Goal: Transaction & Acquisition: Book appointment/travel/reservation

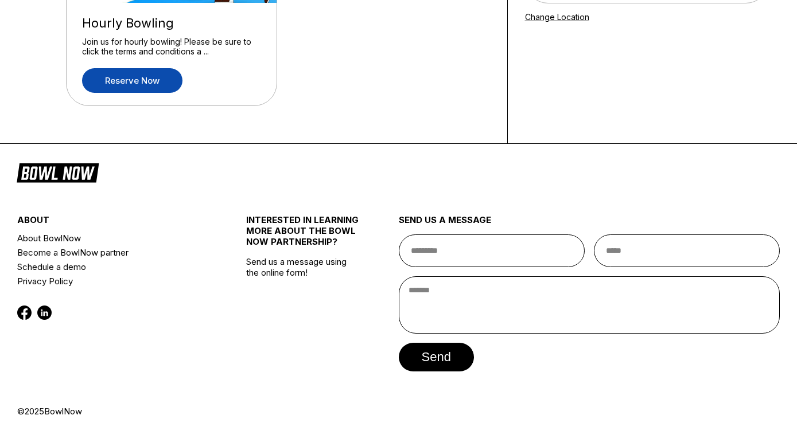
scroll to position [229, 0]
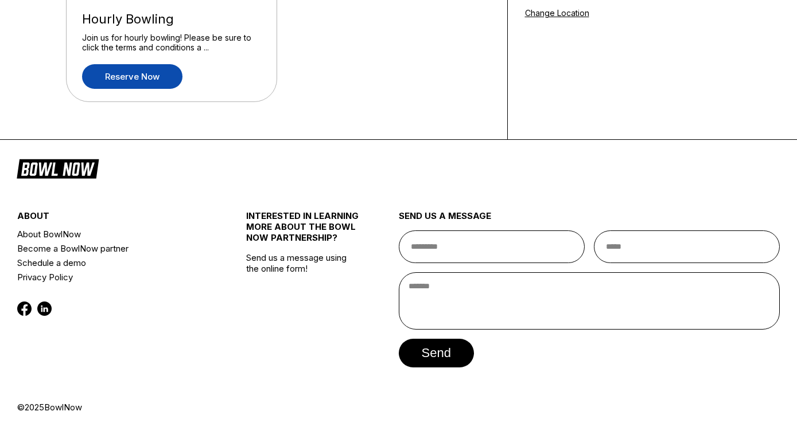
click at [167, 81] on link "Reserve now" at bounding box center [132, 76] width 100 height 25
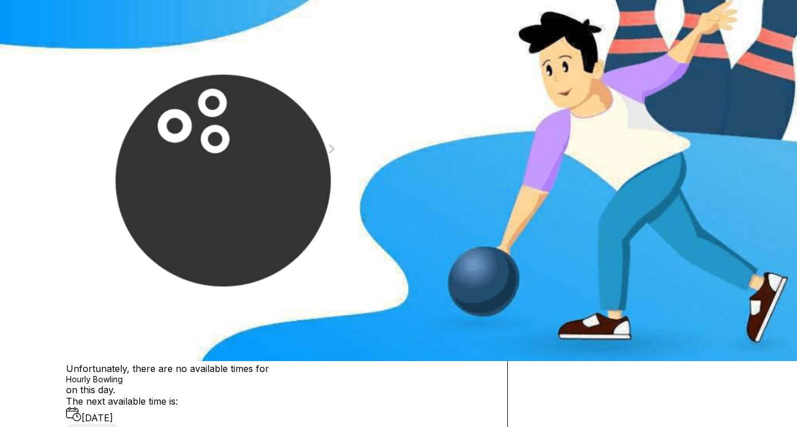
scroll to position [68, 0]
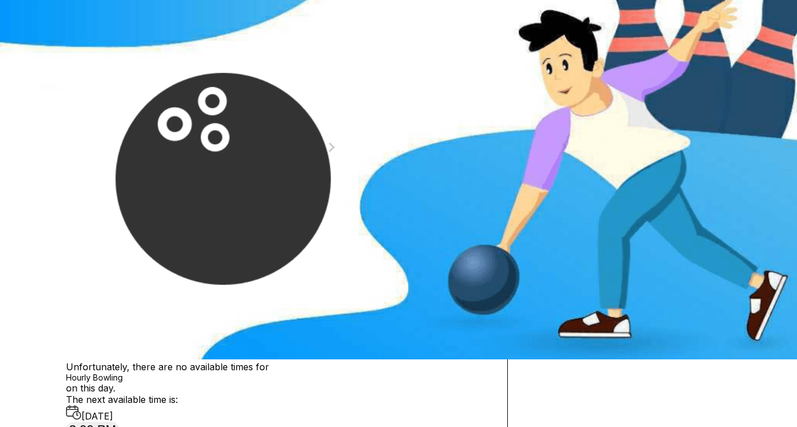
click at [198, 192] on div "4" at bounding box center [190, 183] width 15 height 15
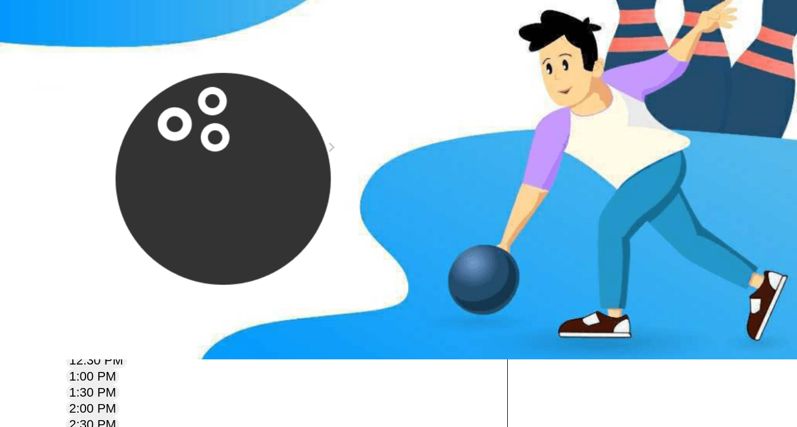
click at [152, 84] on icon at bounding box center [155, 80] width 6 height 6
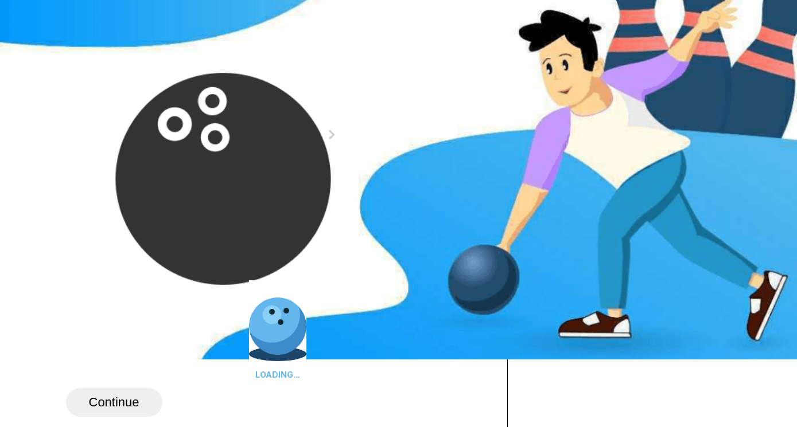
click at [167, 71] on icon at bounding box center [170, 68] width 6 height 6
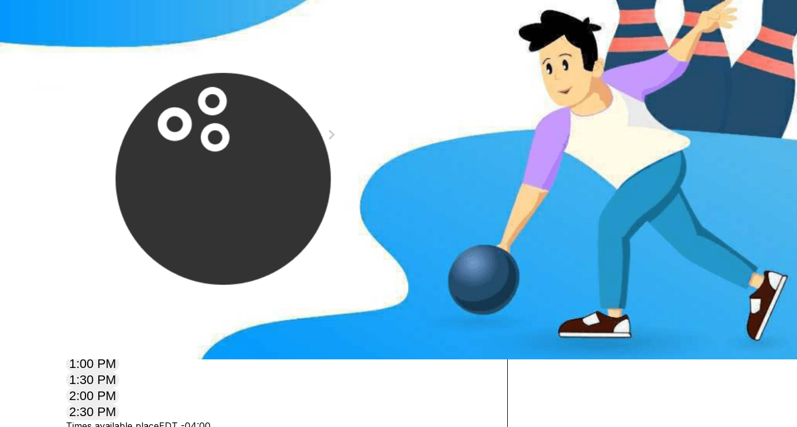
click at [167, 71] on icon at bounding box center [170, 68] width 6 height 6
type input "*"
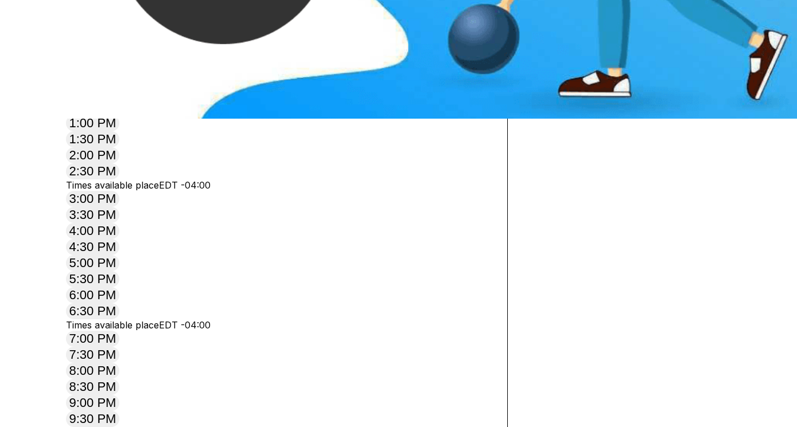
scroll to position [311, 0]
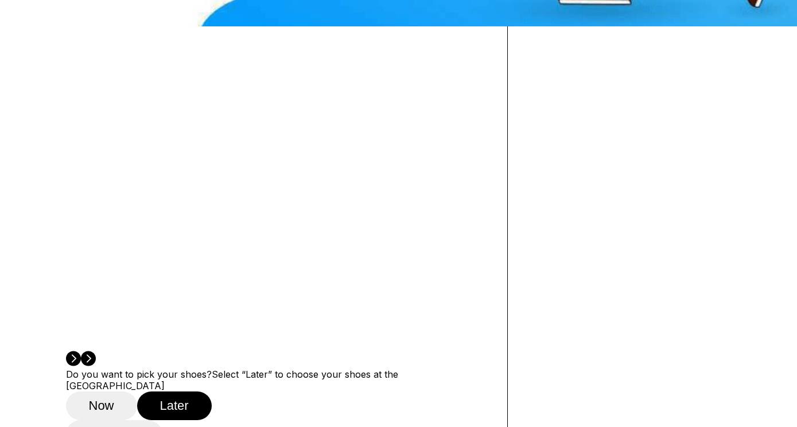
scroll to position [403, 0]
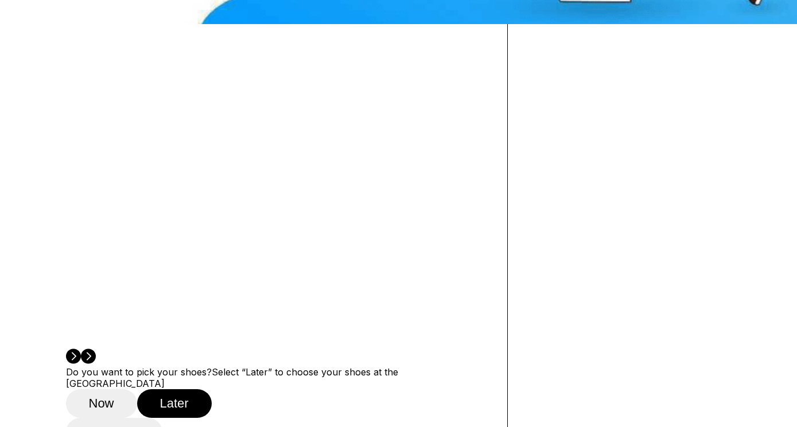
click at [136, 418] on button "Continue" at bounding box center [114, 432] width 96 height 29
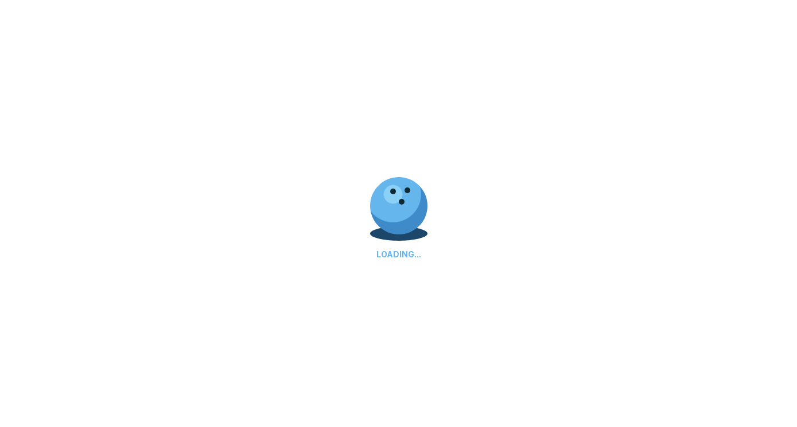
select select "**"
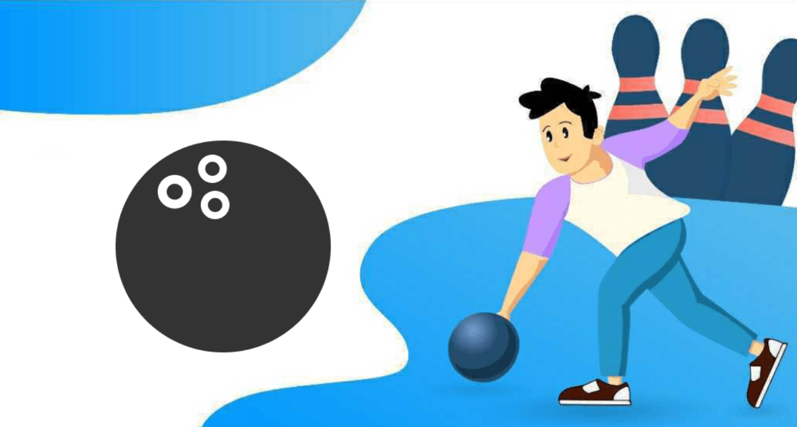
click at [218, 234] on input "text" at bounding box center [278, 237] width 424 height 33
click at [269, 194] on h1 "Create an account" at bounding box center [278, 202] width 424 height 16
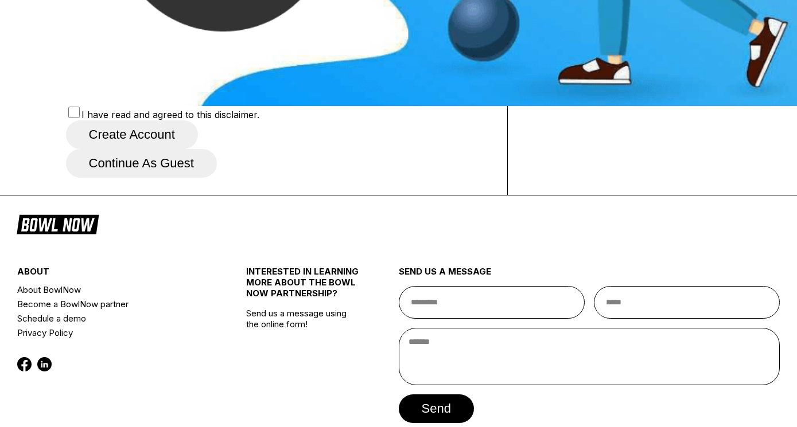
click at [217, 178] on button "Continue as guest" at bounding box center [141, 163] width 151 height 29
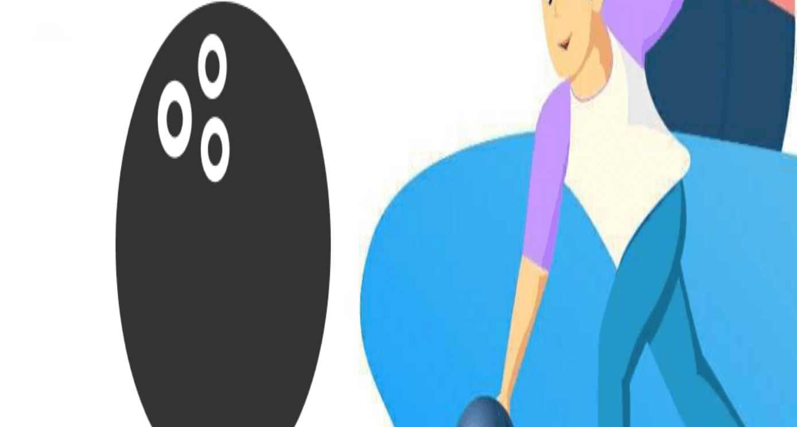
scroll to position [215, 0]
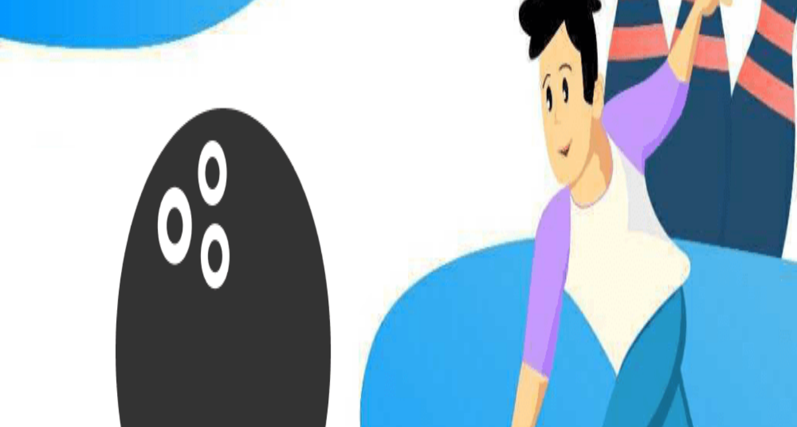
type input "*********"
type input "******"
type input "**********"
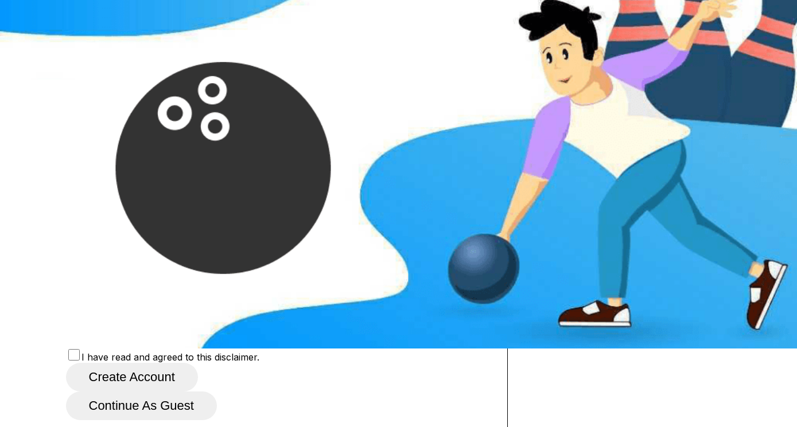
scroll to position [77, 0]
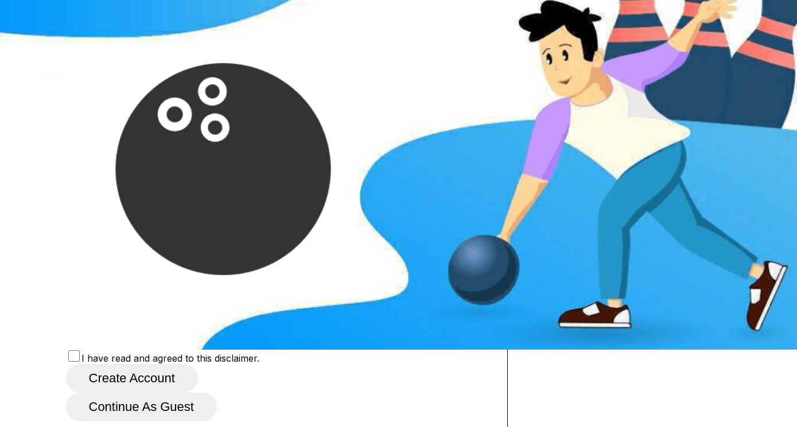
click at [201, 48] on span "Sign in with Google" at bounding box center [144, 40] width 112 height 15
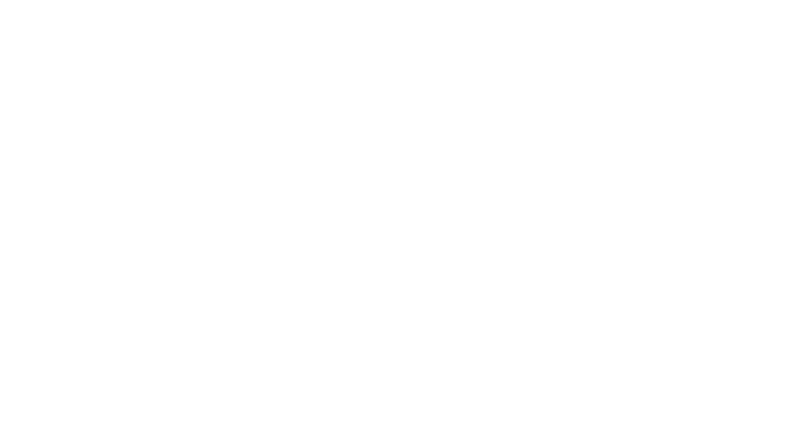
scroll to position [0, 0]
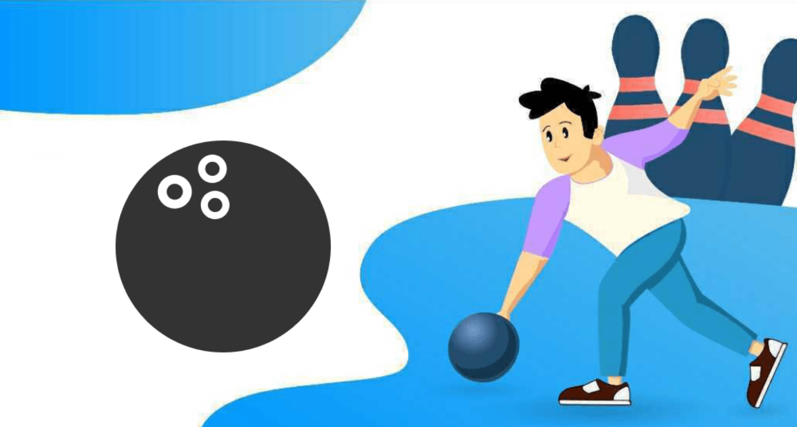
click at [154, 316] on link "Reserve now" at bounding box center [132, 305] width 100 height 25
click at [152, 151] on icon at bounding box center [155, 148] width 6 height 6
click at [167, 139] on icon at bounding box center [170, 135] width 6 height 6
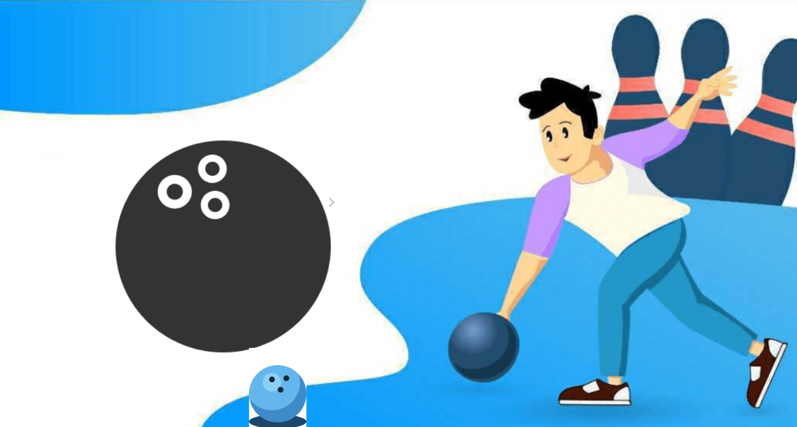
click at [167, 139] on icon at bounding box center [170, 135] width 6 height 6
type input "*"
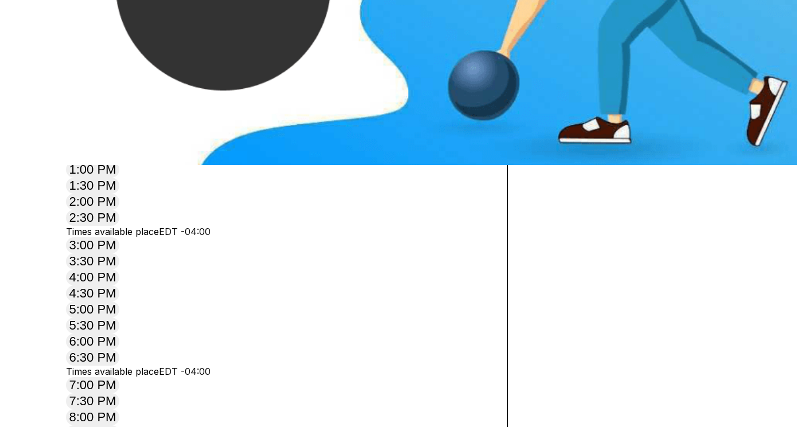
scroll to position [279, 0]
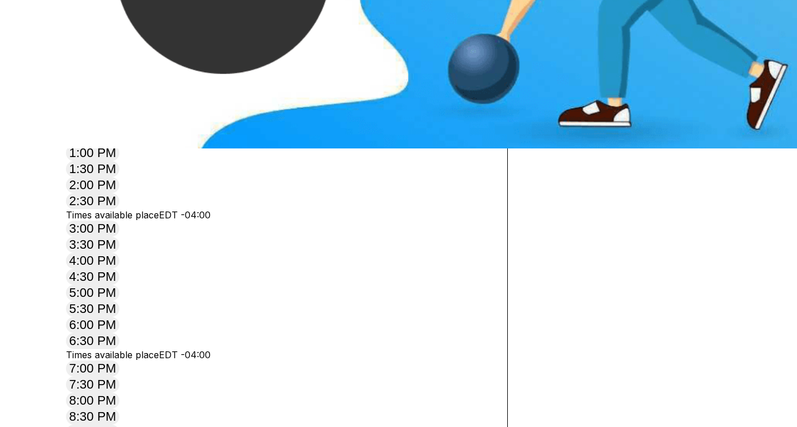
click at [458, 268] on div "Times available place EDT -04:00 11:00 AM 11:30 AM 12:00 PM 12:30 PM 1:00 PM 1:…" at bounding box center [278, 280] width 424 height 422
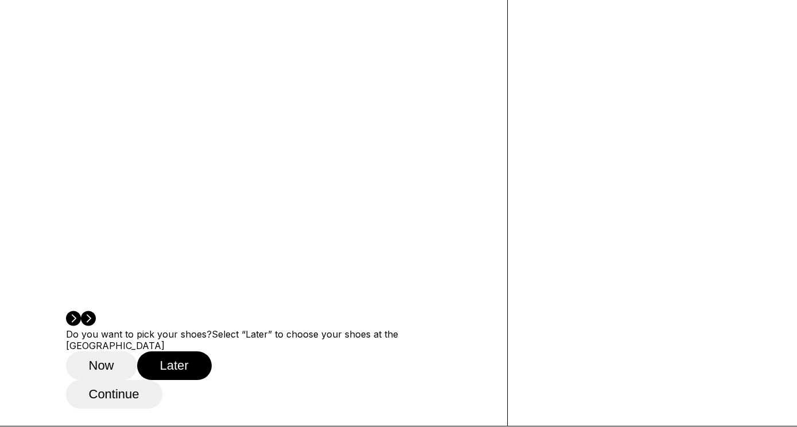
scroll to position [445, 0]
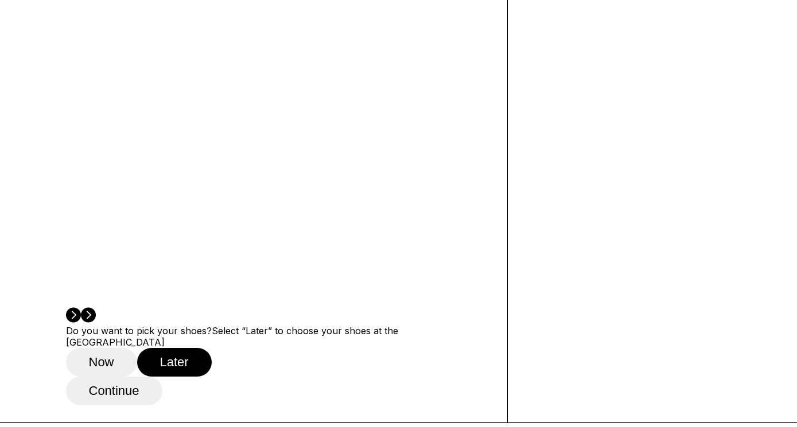
click at [132, 377] on button "Continue" at bounding box center [114, 391] width 96 height 29
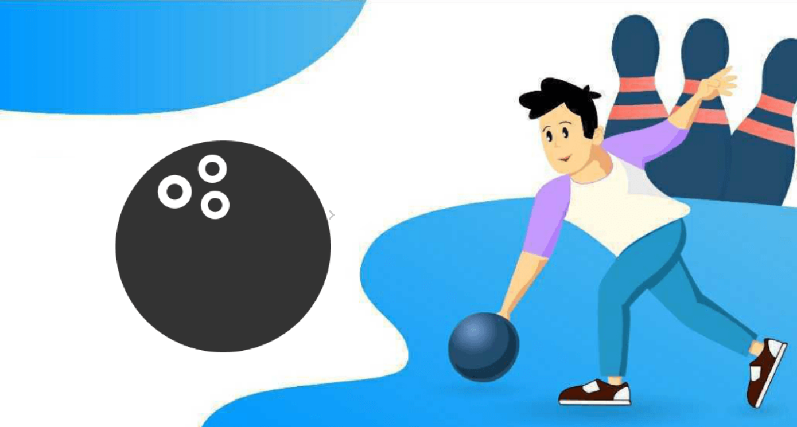
click at [152, 151] on icon at bounding box center [155, 148] width 6 height 6
click at [167, 139] on icon at bounding box center [170, 135] width 6 height 6
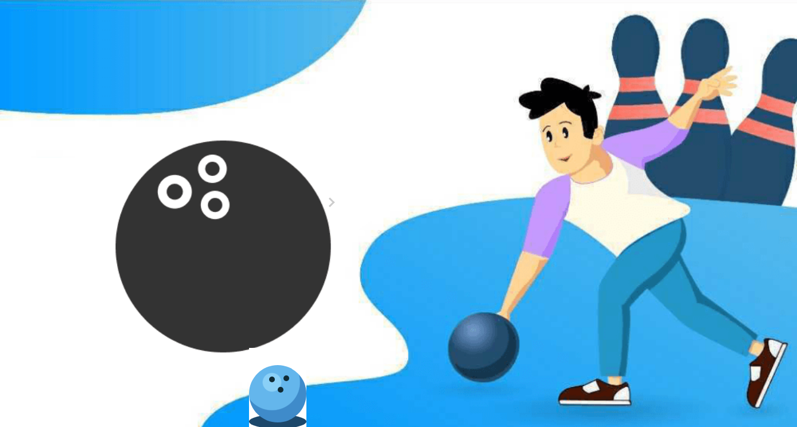
click at [167, 139] on icon at bounding box center [170, 135] width 6 height 6
type input "*"
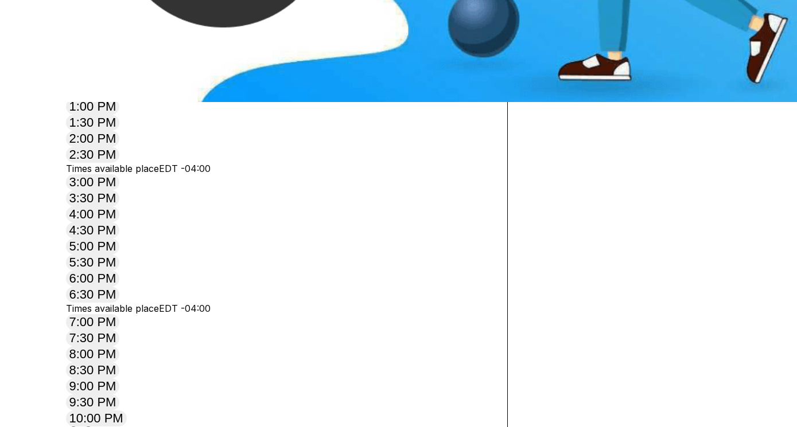
scroll to position [330, 0]
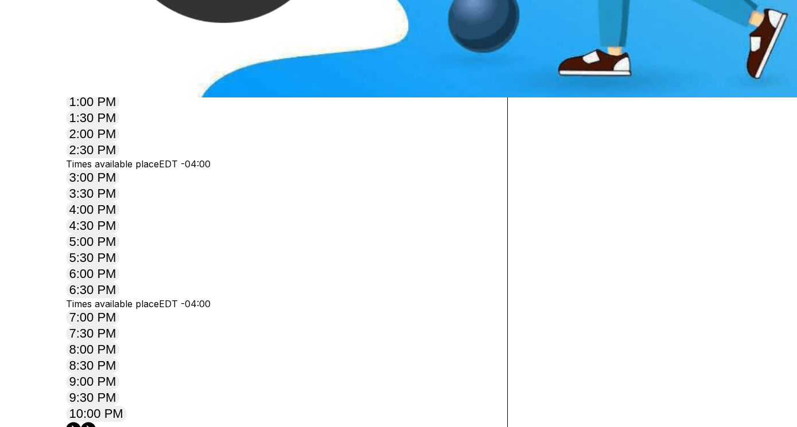
click at [91, 426] on icon at bounding box center [88, 430] width 5 height 8
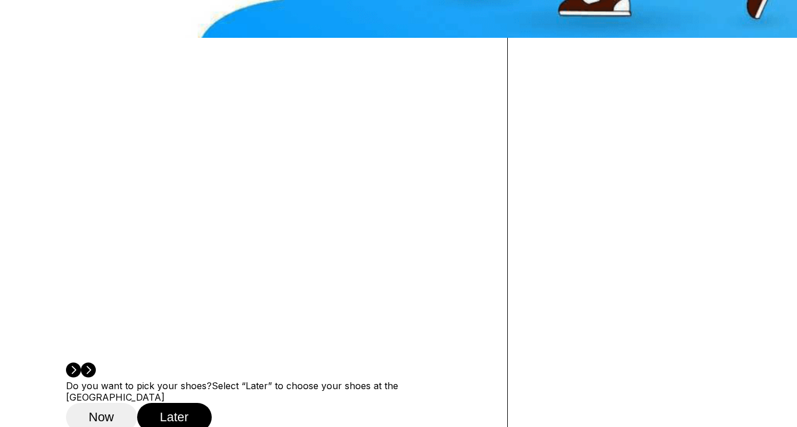
scroll to position [542, 0]
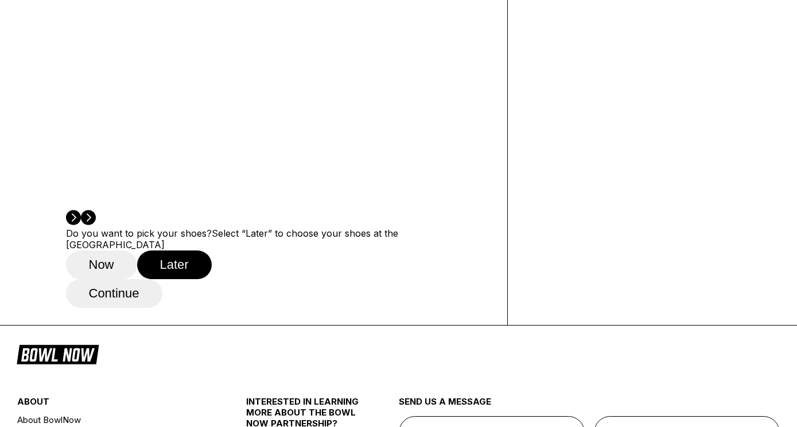
click at [139, 279] on button "Continue" at bounding box center [114, 293] width 96 height 29
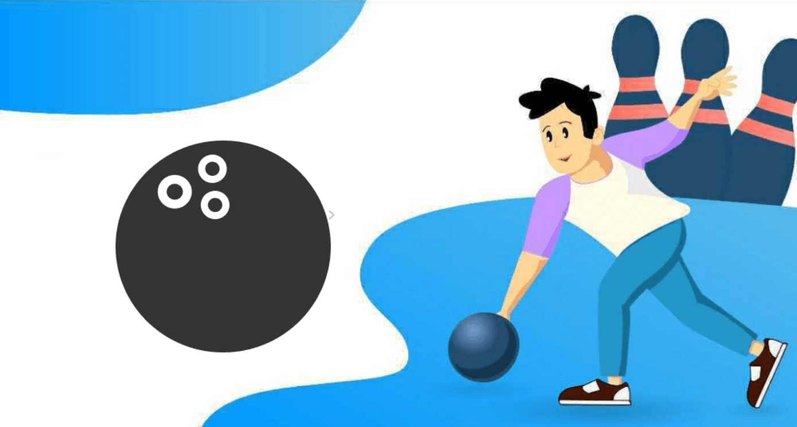
click at [152, 151] on icon at bounding box center [155, 148] width 6 height 6
click at [167, 139] on icon at bounding box center [170, 135] width 6 height 6
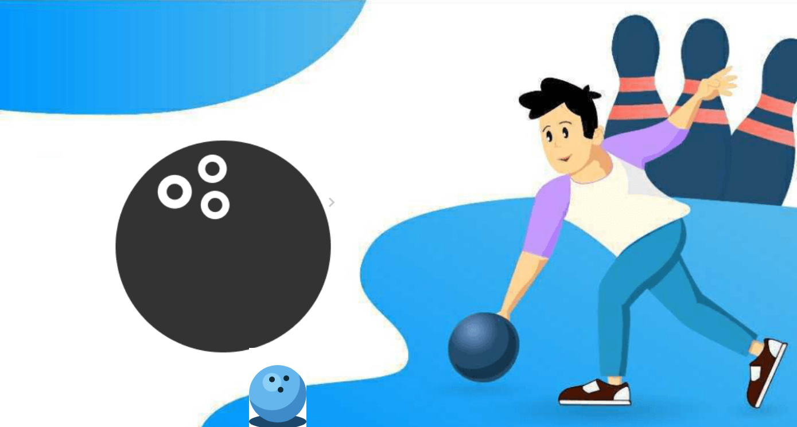
click at [167, 139] on icon at bounding box center [170, 135] width 6 height 6
type input "*"
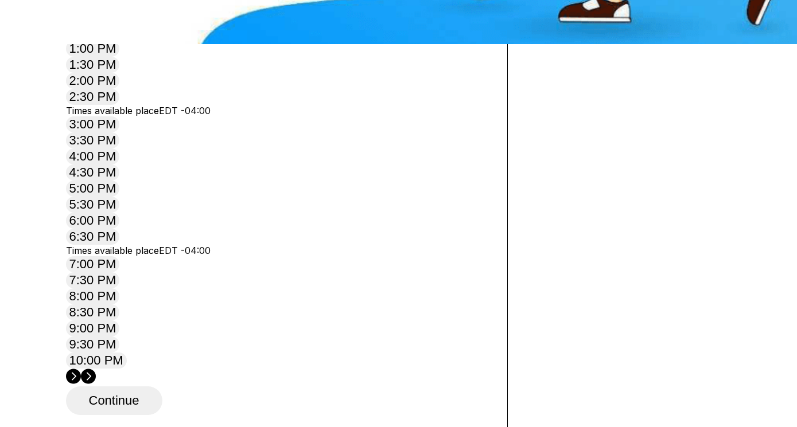
scroll to position [387, 0]
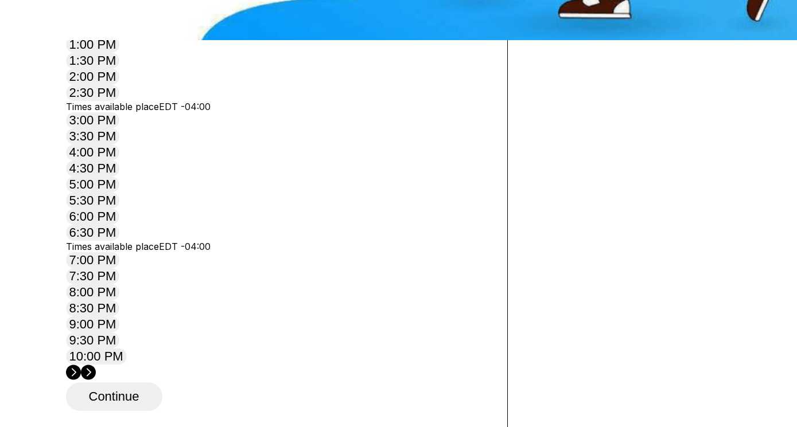
click at [96, 365] on icon at bounding box center [88, 372] width 15 height 15
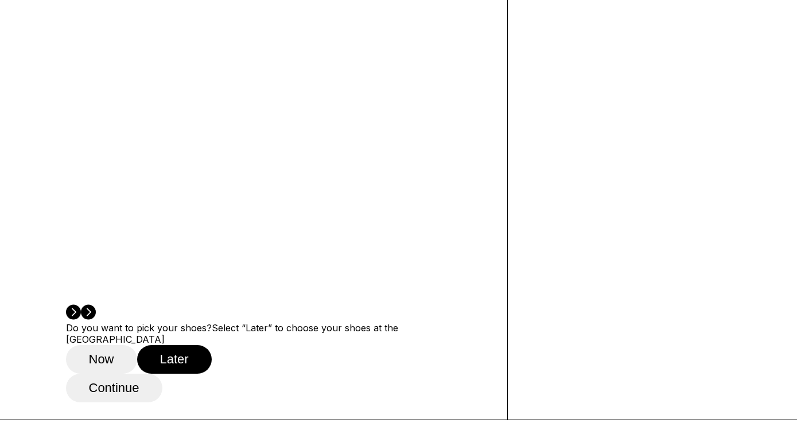
scroll to position [478, 0]
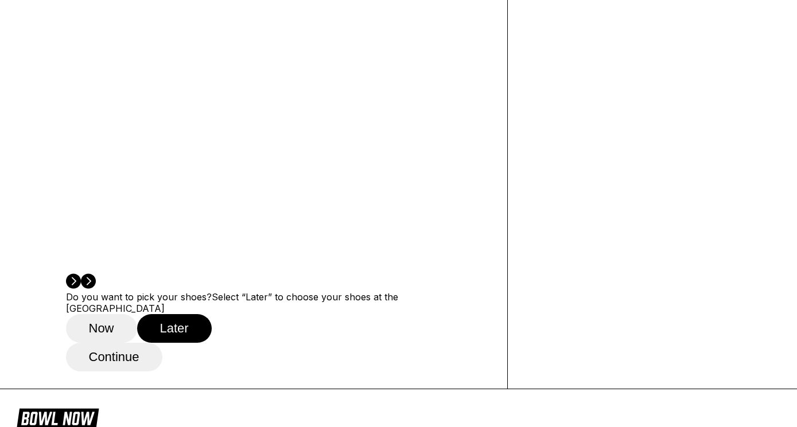
click at [129, 343] on button "Continue" at bounding box center [114, 357] width 96 height 29
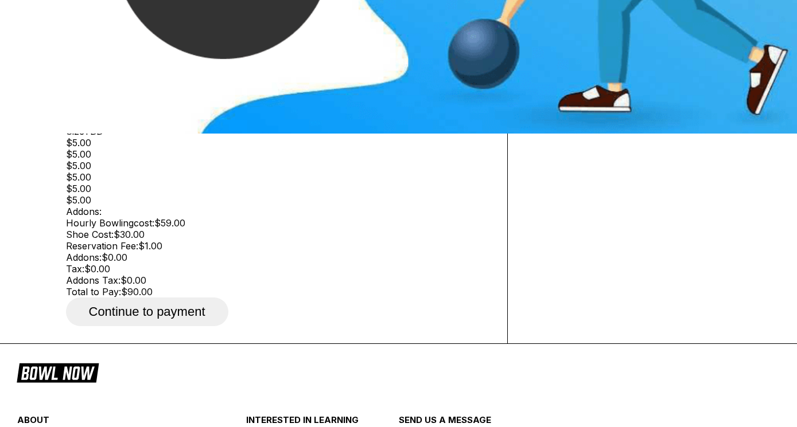
scroll to position [249, 0]
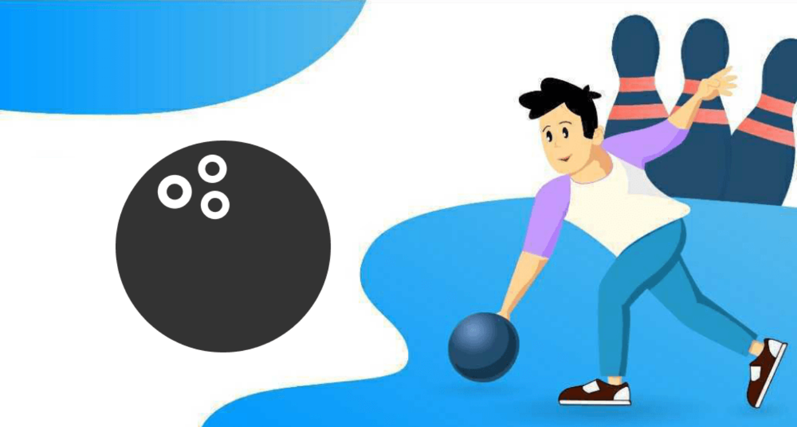
click at [142, 303] on link "Reserve now" at bounding box center [132, 305] width 100 height 25
click at [152, 151] on icon at bounding box center [155, 148] width 6 height 6
click at [167, 139] on icon at bounding box center [170, 135] width 6 height 6
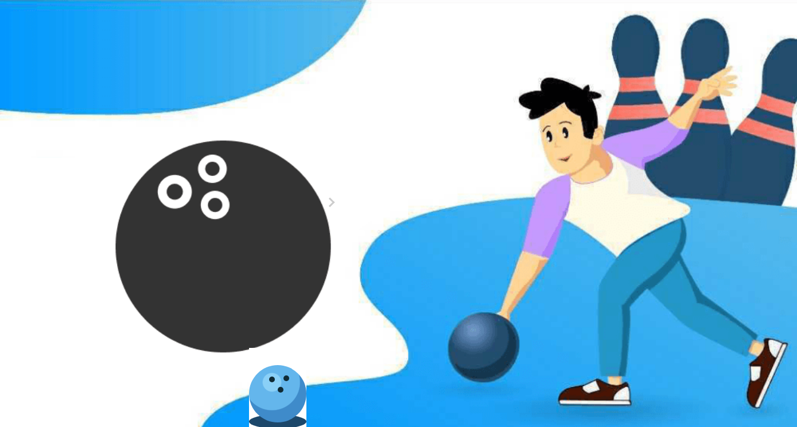
click at [167, 139] on icon at bounding box center [170, 135] width 6 height 6
type input "*"
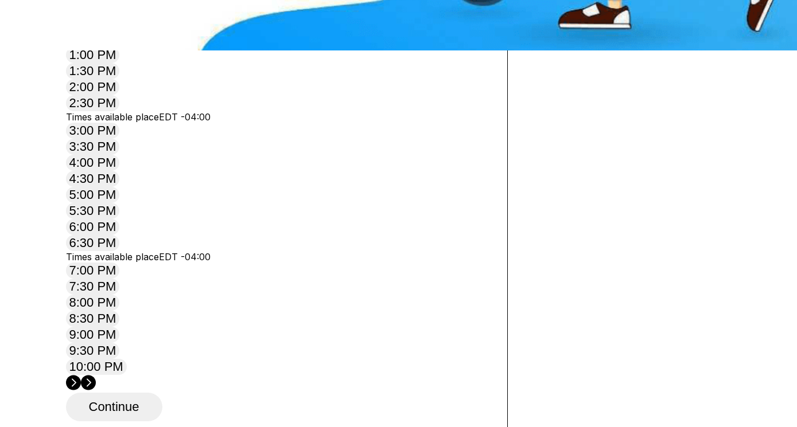
scroll to position [380, 0]
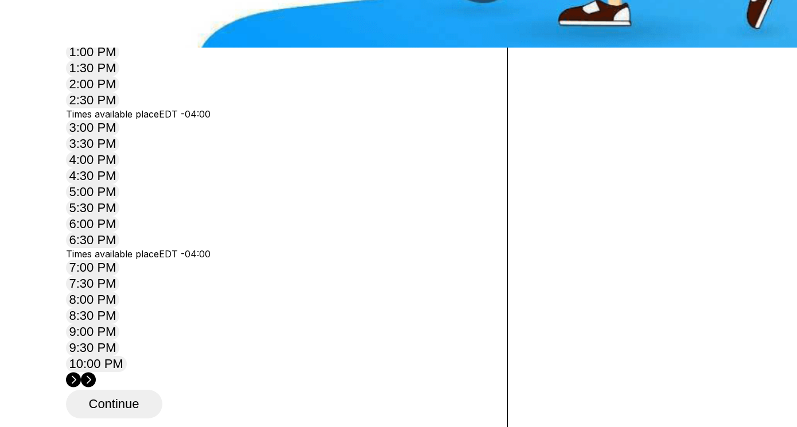
click at [96, 372] on circle at bounding box center [88, 379] width 15 height 15
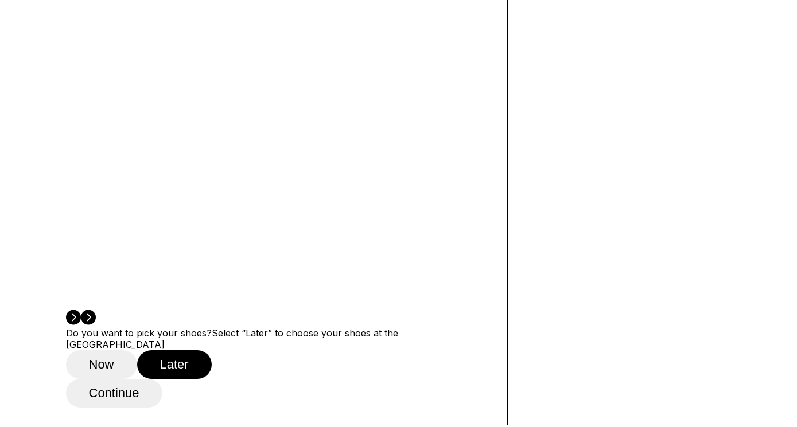
scroll to position [453, 0]
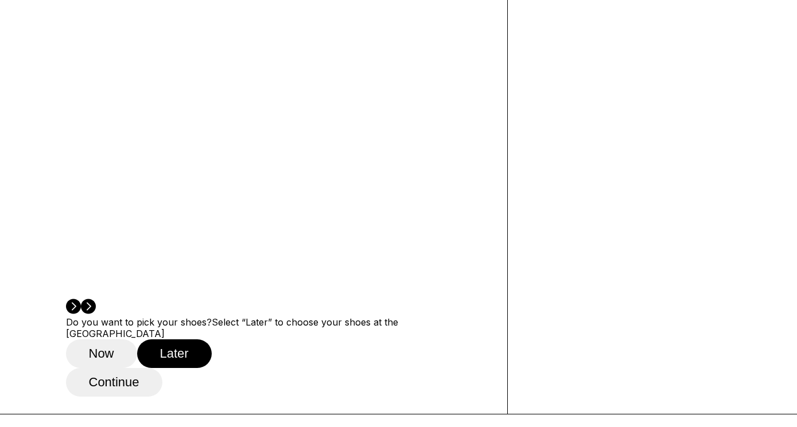
click at [130, 368] on button "Continue" at bounding box center [114, 382] width 96 height 29
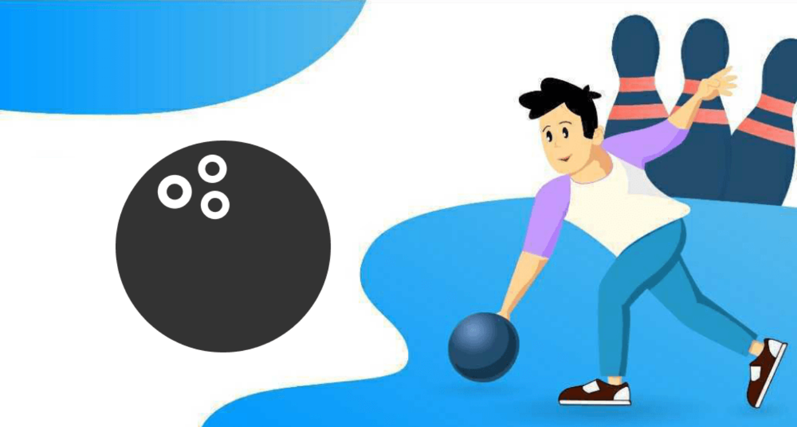
click at [731, 38] on rect "button" at bounding box center [730, 31] width 42 height 20
click at [715, 85] on div "Logout" at bounding box center [703, 81] width 24 height 9
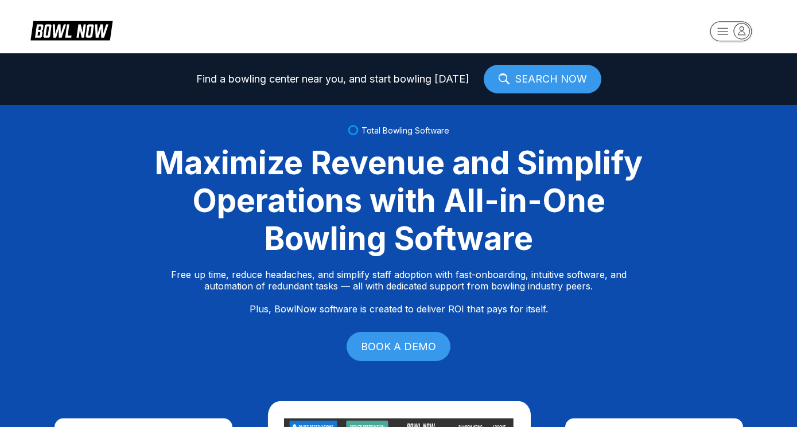
select select "**"
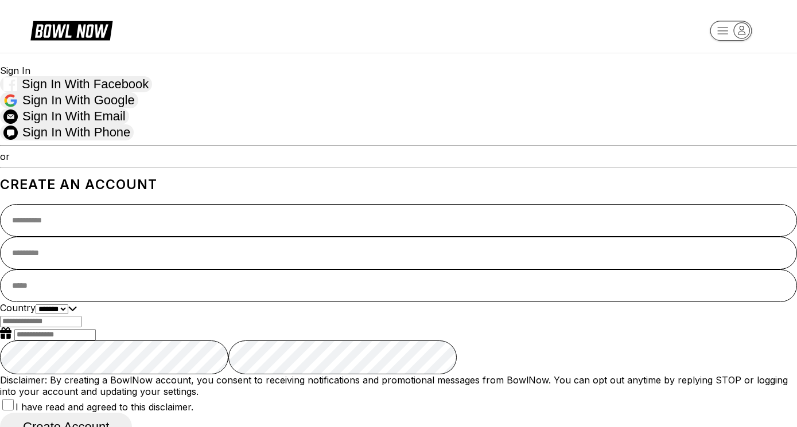
click at [135, 107] on span "Sign in with Google" at bounding box center [78, 100] width 112 height 15
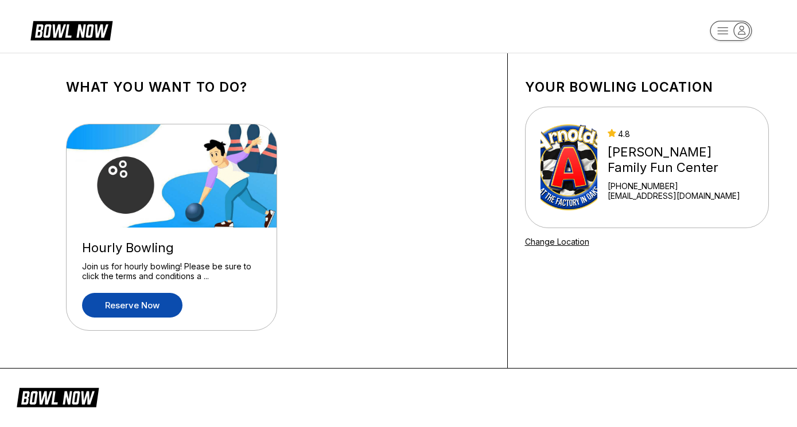
click at [119, 315] on link "Reserve now" at bounding box center [132, 305] width 100 height 25
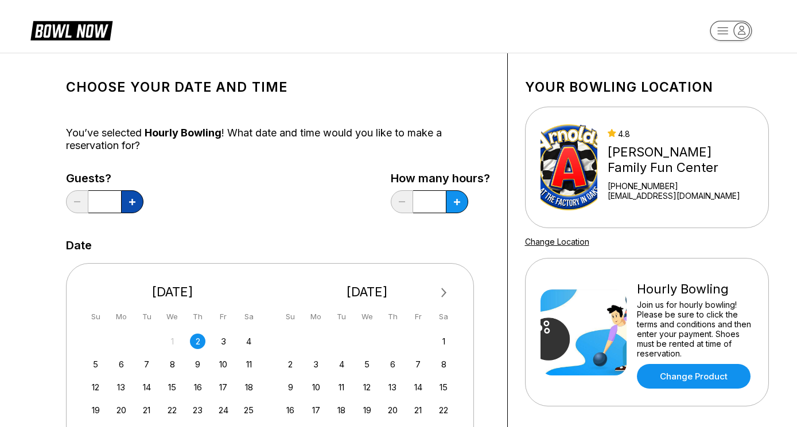
click at [128, 196] on button at bounding box center [132, 201] width 22 height 23
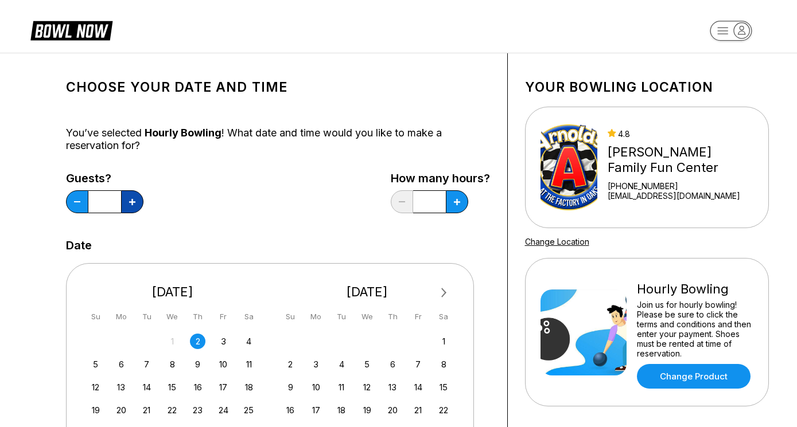
click at [128, 196] on button at bounding box center [132, 201] width 22 height 23
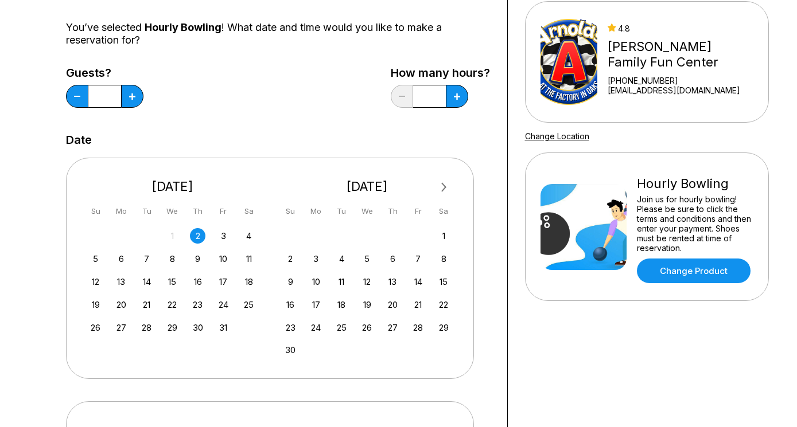
scroll to position [107, 0]
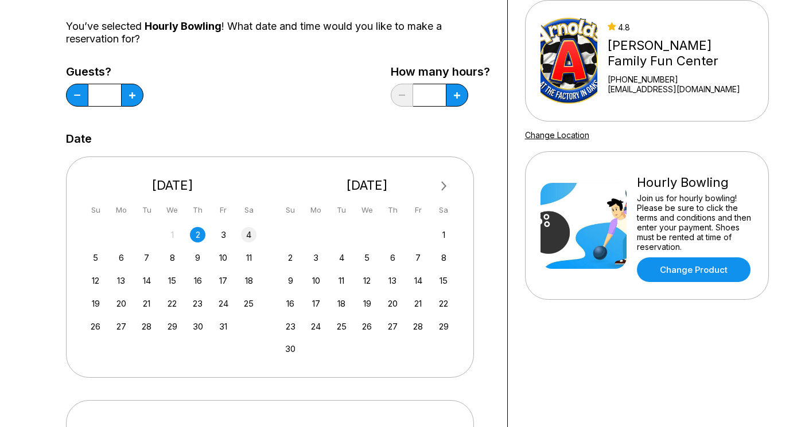
click at [248, 236] on div "4" at bounding box center [248, 234] width 15 height 15
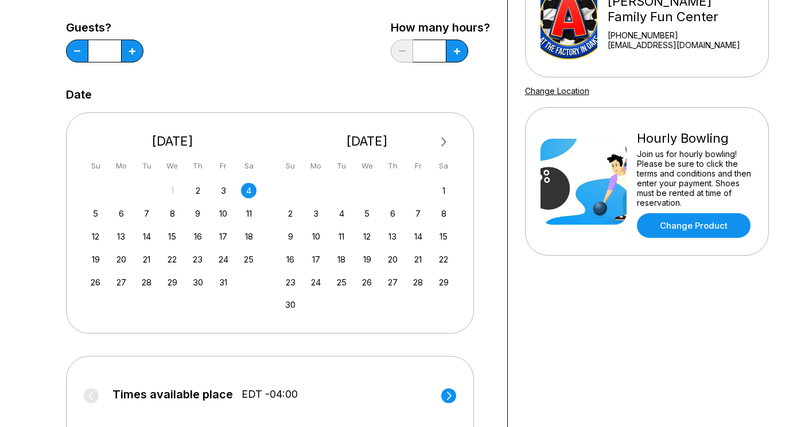
scroll to position [156, 0]
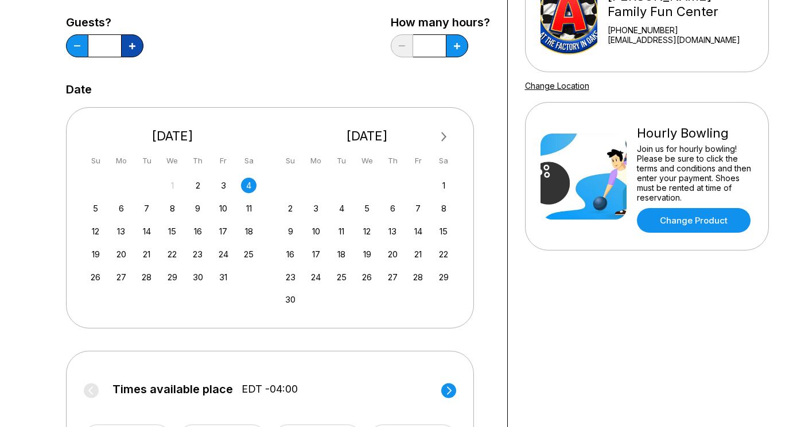
click at [131, 44] on icon at bounding box center [132, 46] width 6 height 6
type input "*"
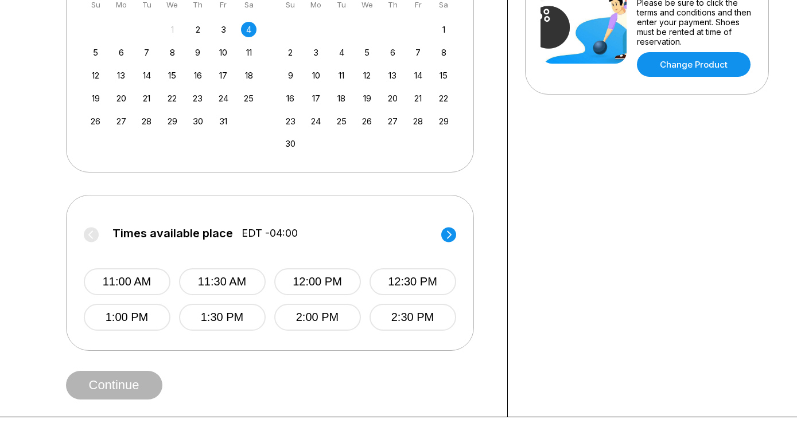
scroll to position [318, 0]
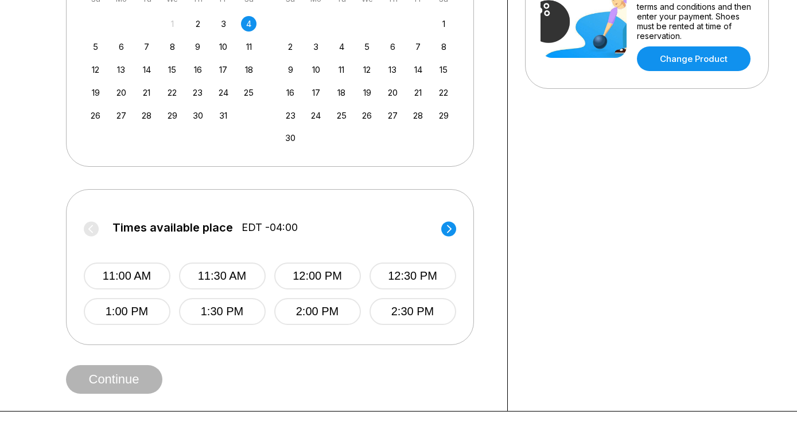
click at [446, 234] on circle at bounding box center [448, 228] width 15 height 15
click at [345, 276] on button "4:00 PM" at bounding box center [318, 276] width 87 height 27
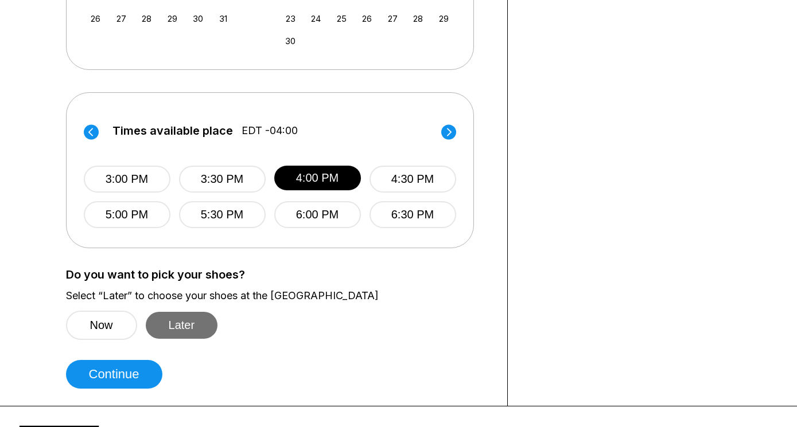
scroll to position [420, 0]
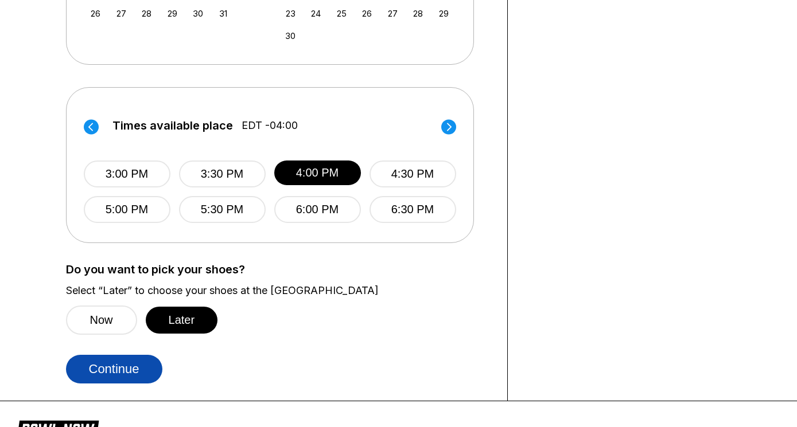
click at [119, 366] on button "Continue" at bounding box center [114, 369] width 96 height 29
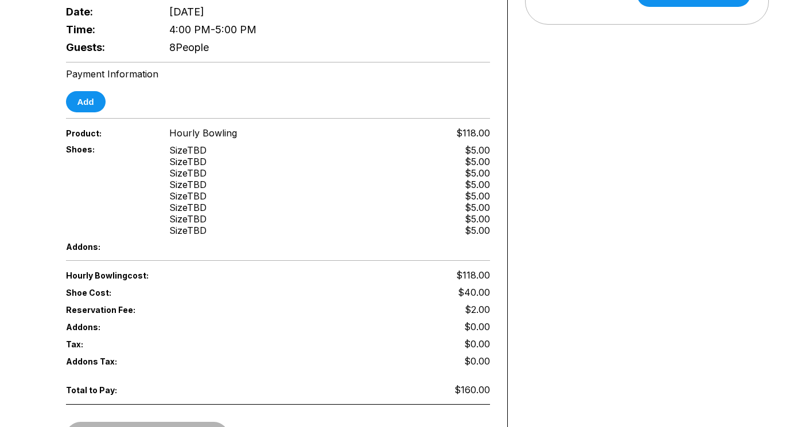
scroll to position [374, 0]
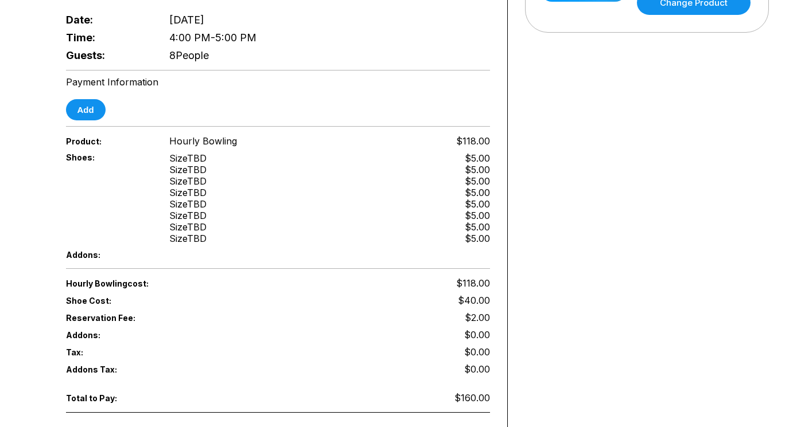
click at [92, 91] on div "Payment Information Add" at bounding box center [278, 98] width 424 height 44
click at [92, 107] on button "Add" at bounding box center [86, 109] width 40 height 21
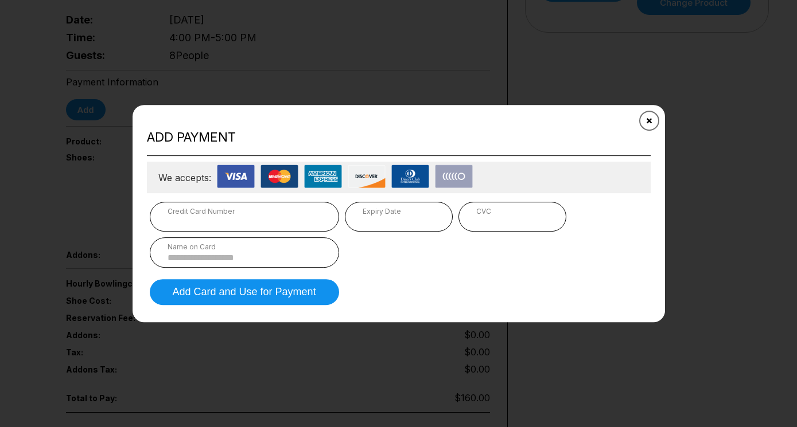
click at [648, 119] on icon "Close" at bounding box center [648, 120] width 9 height 9
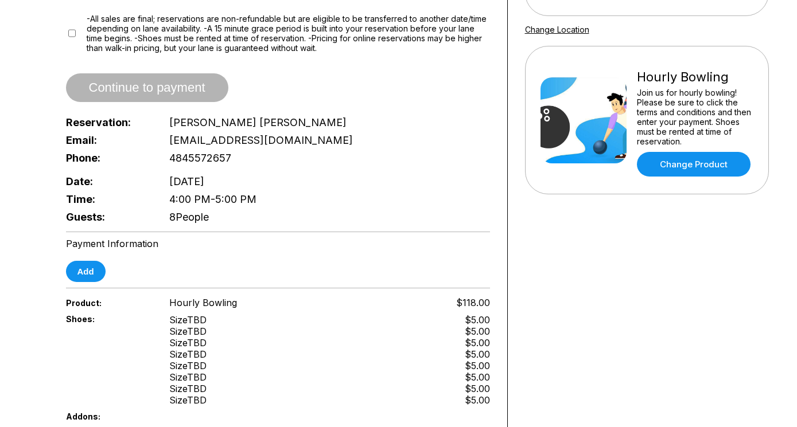
scroll to position [0, 0]
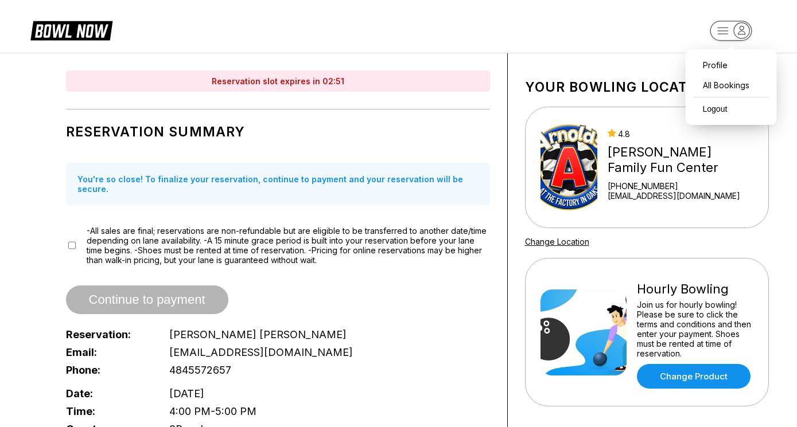
click at [731, 32] on rect "button" at bounding box center [730, 31] width 42 height 20
click at [732, 106] on div "Profile All Bookings Logout" at bounding box center [730, 87] width 91 height 76
click at [711, 104] on div "Logout" at bounding box center [710, 109] width 39 height 20
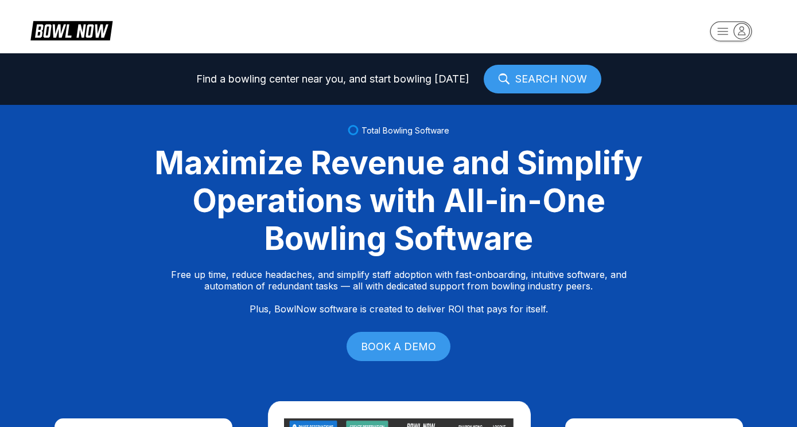
select select "**"
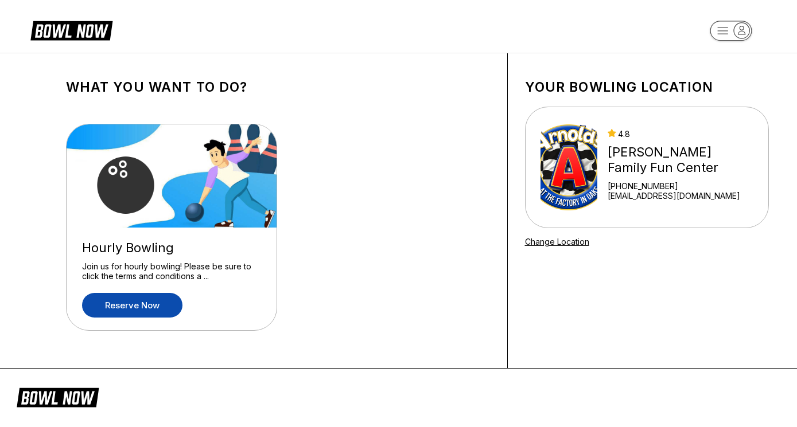
click at [169, 306] on link "Reserve now" at bounding box center [132, 305] width 100 height 25
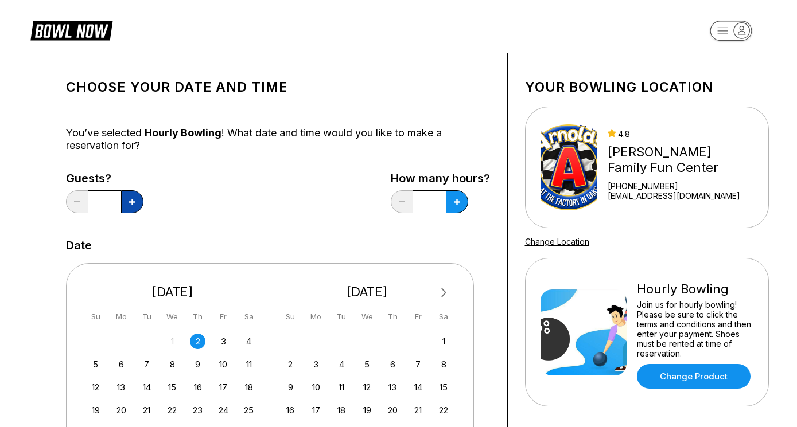
click at [139, 204] on button at bounding box center [132, 201] width 22 height 23
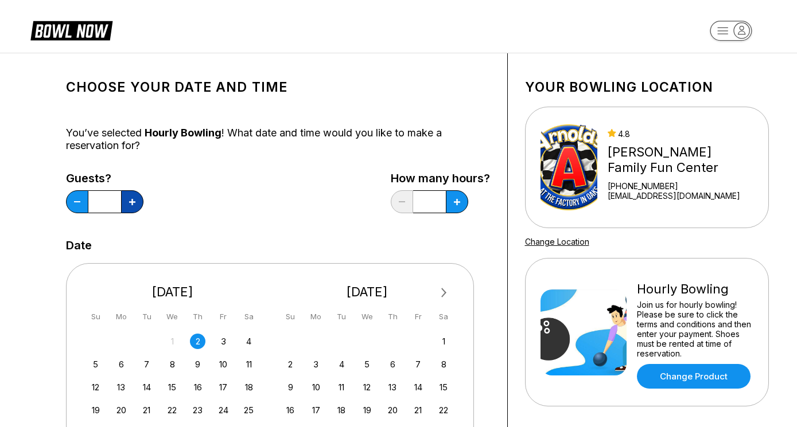
click at [139, 204] on button at bounding box center [132, 201] width 22 height 23
type input "*"
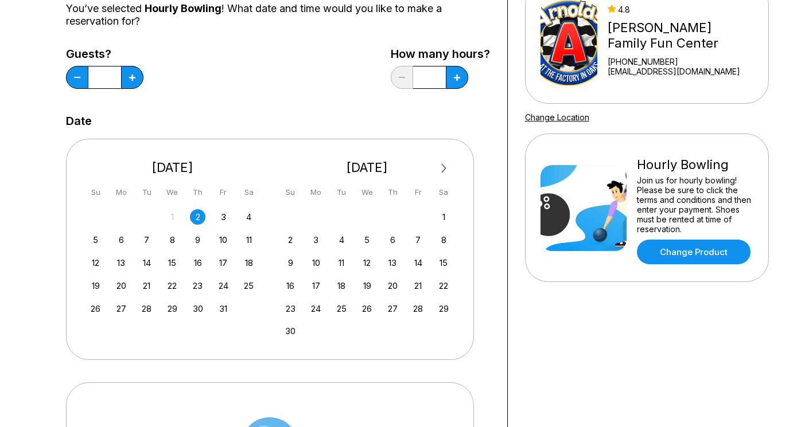
scroll to position [144, 0]
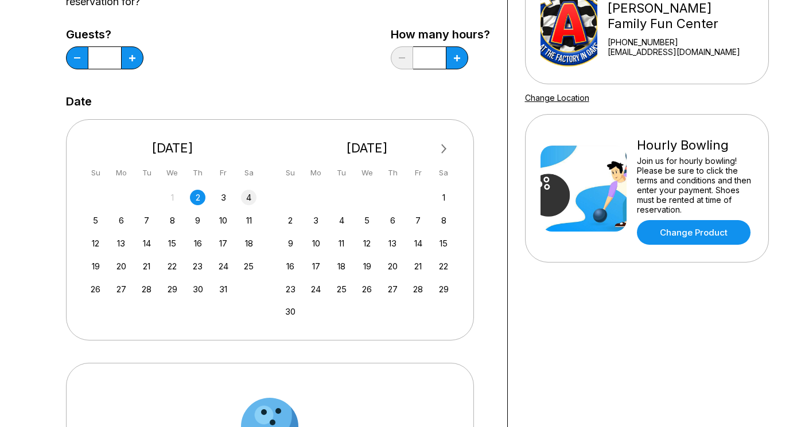
click at [245, 198] on div "4" at bounding box center [248, 197] width 15 height 15
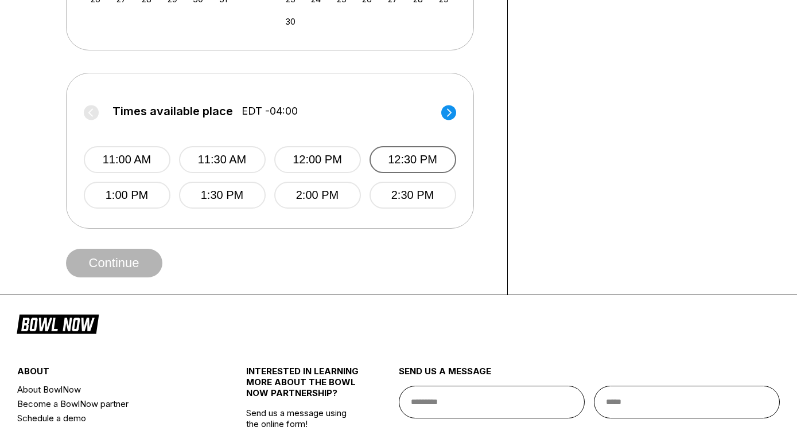
scroll to position [449, 0]
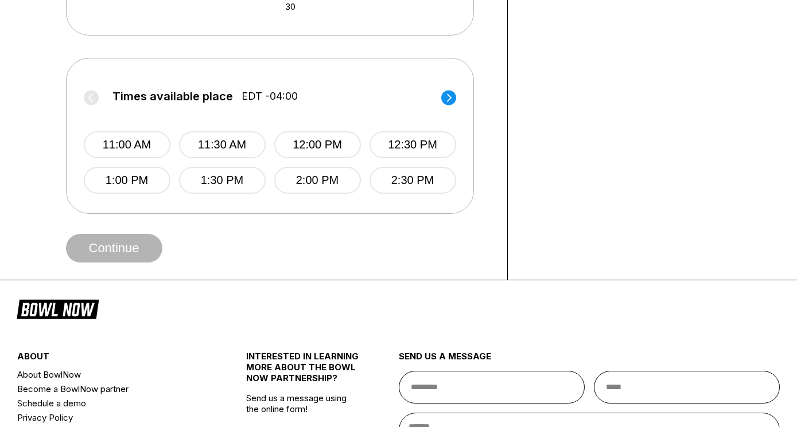
click at [444, 99] on circle at bounding box center [448, 97] width 15 height 15
click at [328, 161] on div "3:00 PM 3:30 PM 4:00 PM 4:30 PM 5:00 PM 5:30 PM 6:00 PM 6:30 PM" at bounding box center [271, 150] width 372 height 85
click at [327, 146] on button "4:00 PM" at bounding box center [317, 144] width 87 height 27
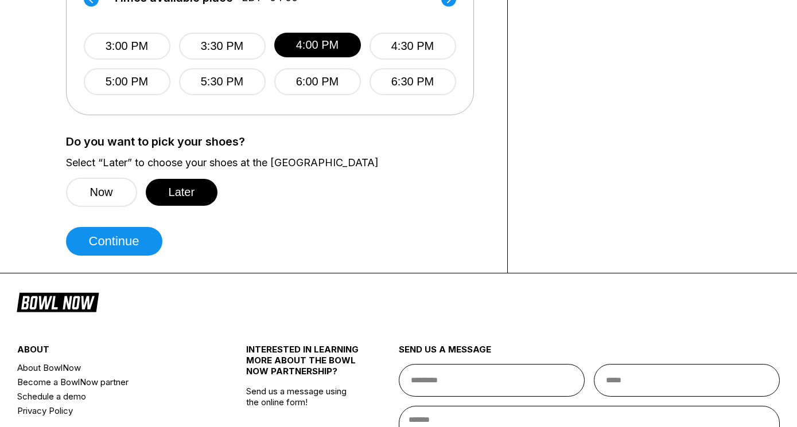
scroll to position [568, 0]
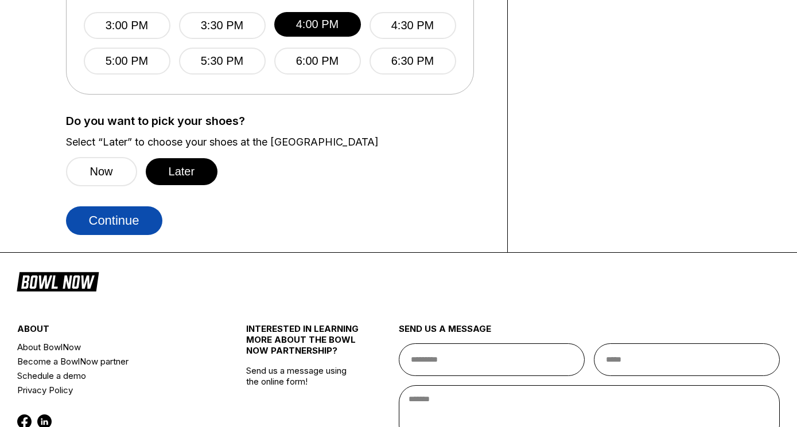
click at [128, 221] on button "Continue" at bounding box center [114, 220] width 96 height 29
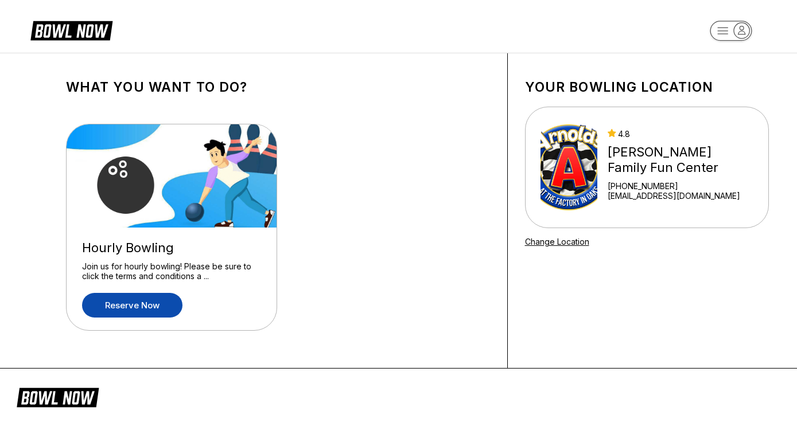
click at [134, 308] on link "Reserve now" at bounding box center [132, 305] width 100 height 25
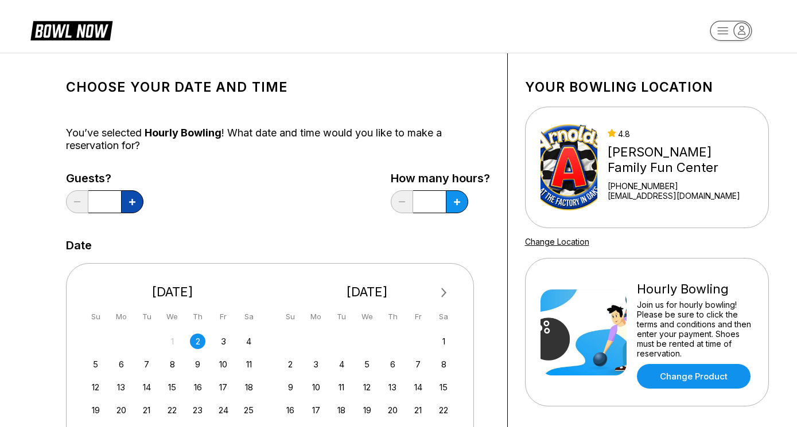
click at [131, 200] on icon at bounding box center [132, 202] width 6 height 6
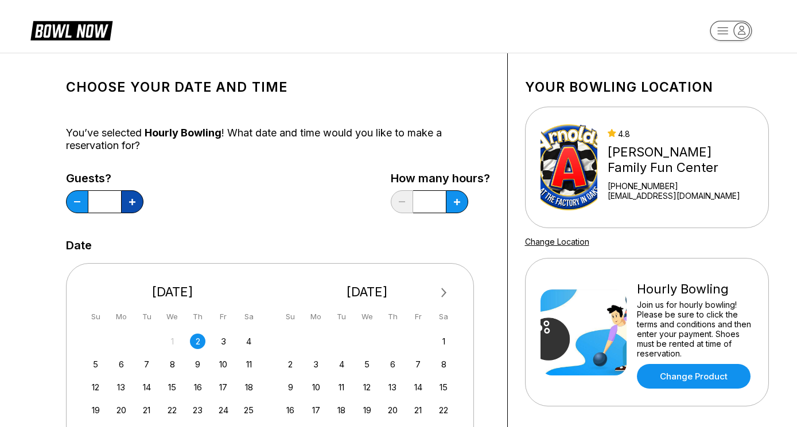
click at [131, 200] on icon at bounding box center [132, 202] width 6 height 6
click at [72, 202] on button at bounding box center [77, 201] width 22 height 23
type input "*"
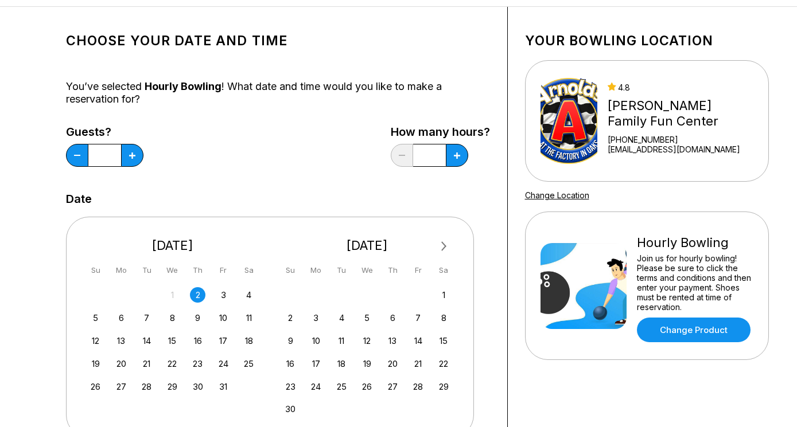
scroll to position [107, 0]
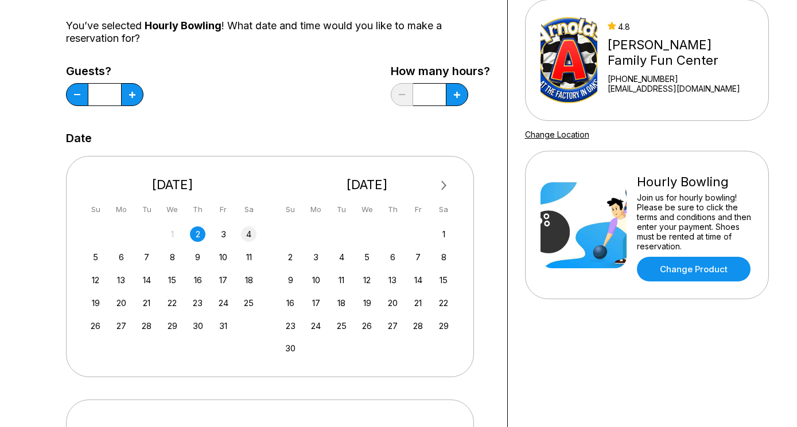
click at [250, 236] on div "4" at bounding box center [248, 234] width 15 height 15
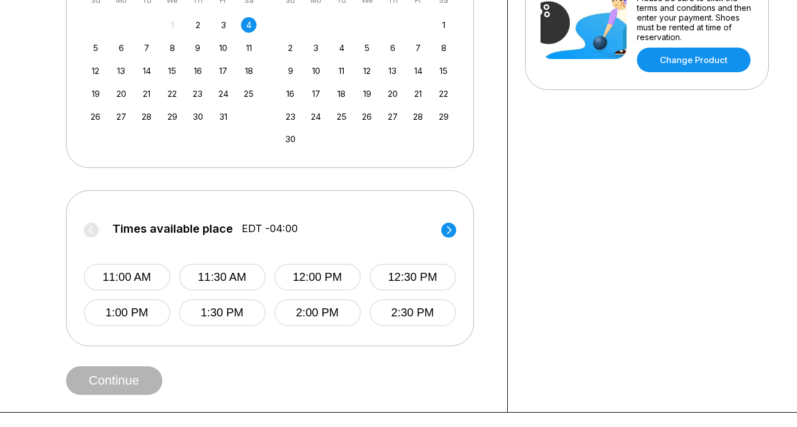
scroll to position [319, 0]
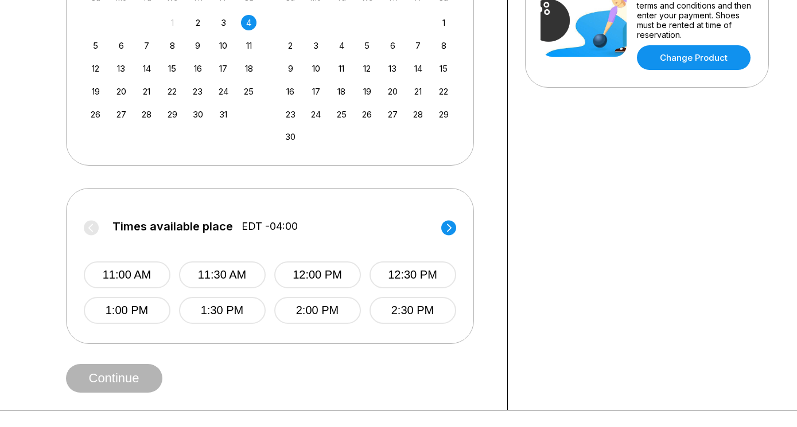
click at [454, 229] on circle at bounding box center [448, 227] width 15 height 15
click at [338, 271] on button "4:00 PM" at bounding box center [318, 275] width 87 height 27
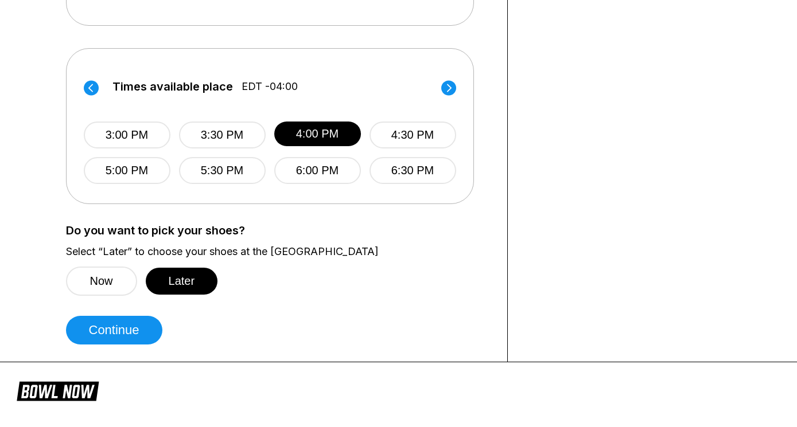
scroll to position [459, 0]
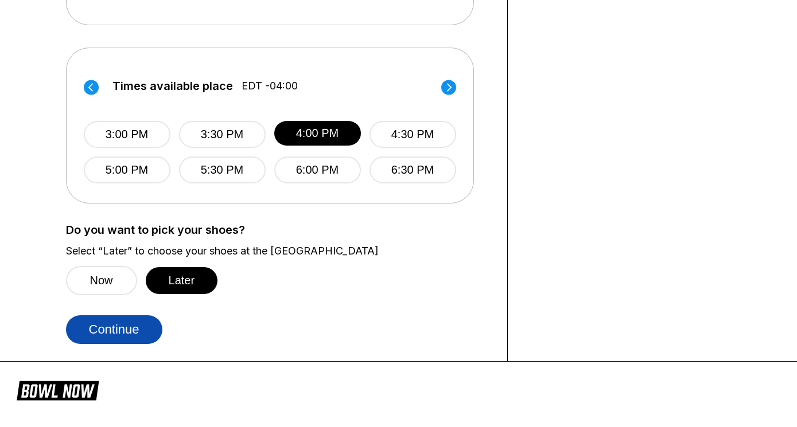
click at [149, 329] on button "Continue" at bounding box center [114, 329] width 96 height 29
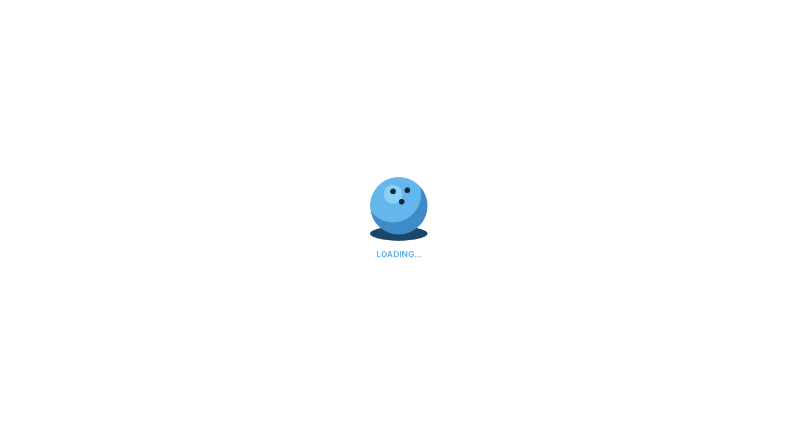
select select "**"
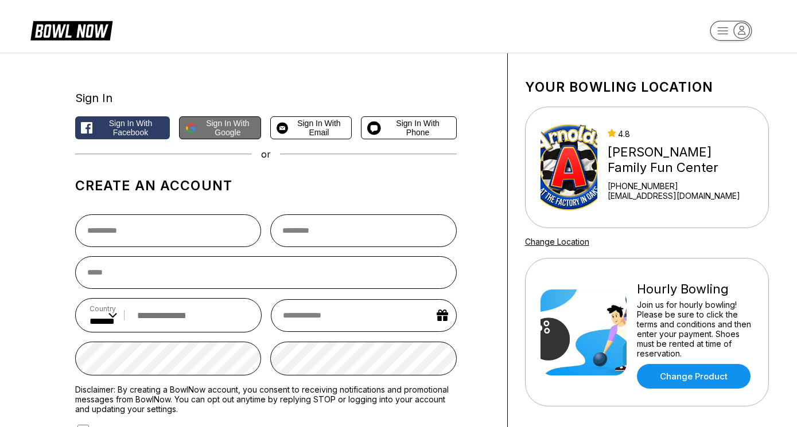
click at [232, 128] on span "Sign in with Google" at bounding box center [228, 128] width 54 height 18
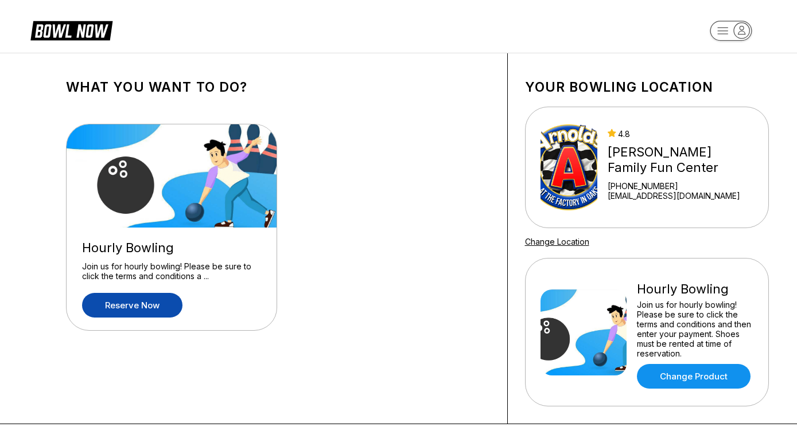
click at [166, 300] on link "Reserve now" at bounding box center [132, 305] width 100 height 25
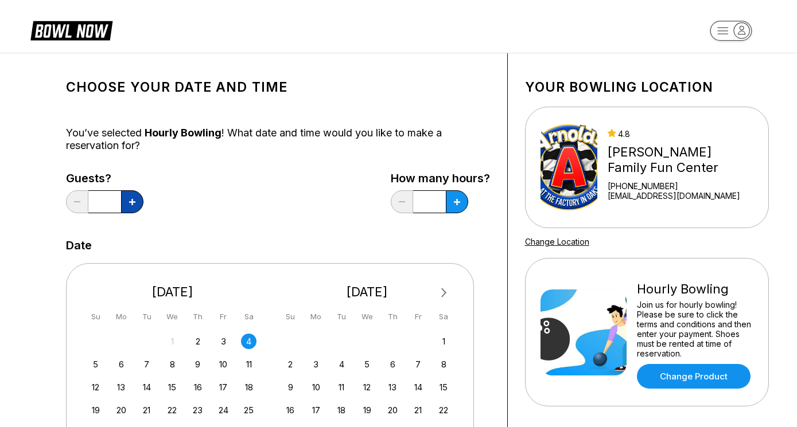
click at [131, 205] on icon at bounding box center [132, 202] width 6 height 6
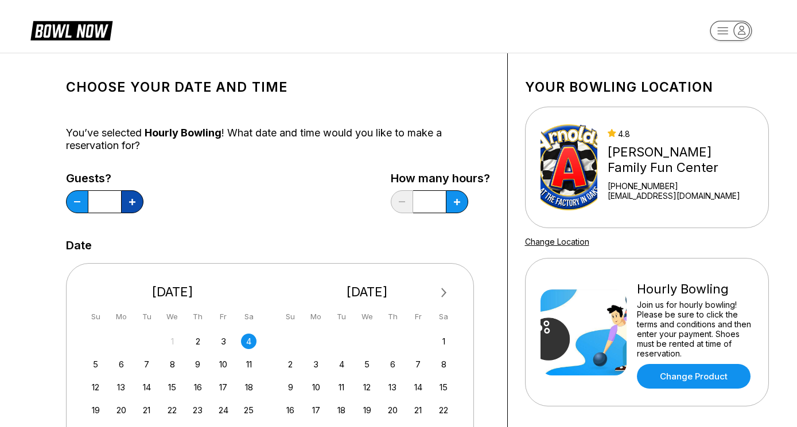
type input "*"
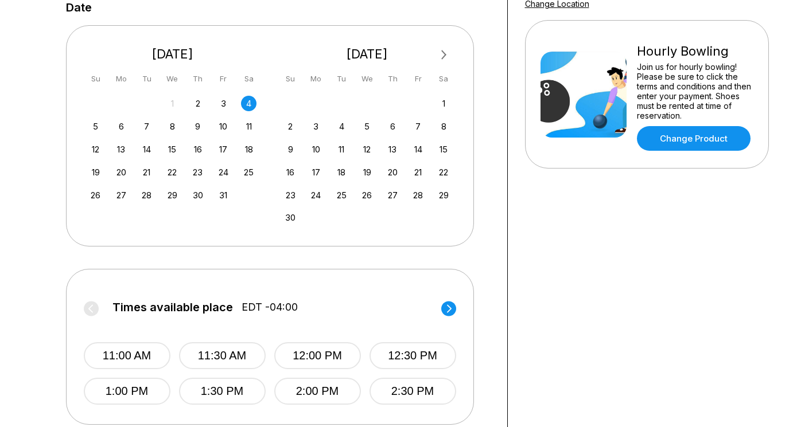
scroll to position [247, 0]
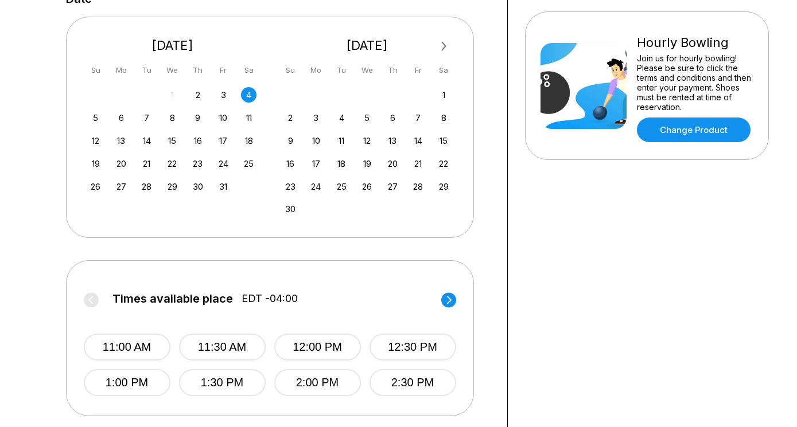
click at [451, 301] on circle at bounding box center [448, 300] width 15 height 15
click at [341, 340] on button "4:00 PM" at bounding box center [318, 347] width 87 height 27
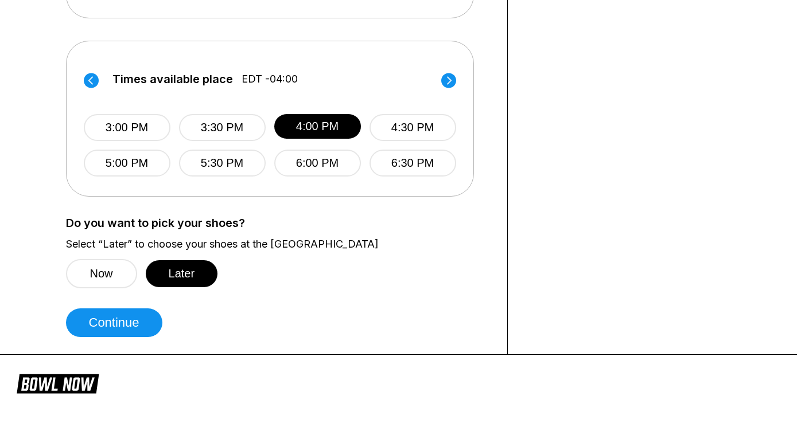
scroll to position [488, 0]
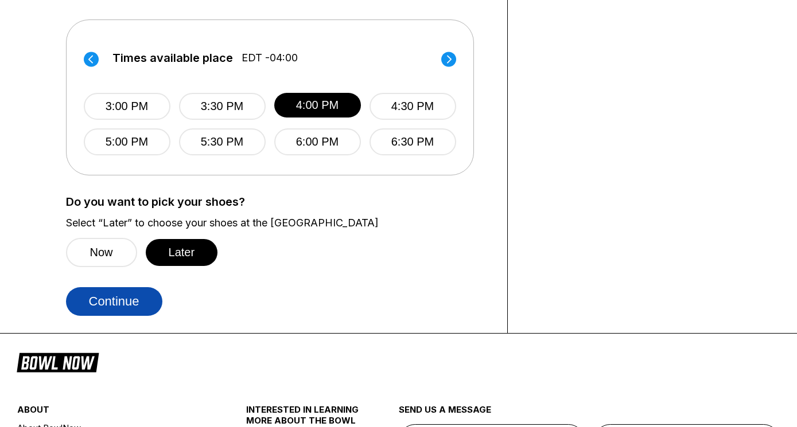
click at [115, 302] on button "Continue" at bounding box center [114, 301] width 96 height 29
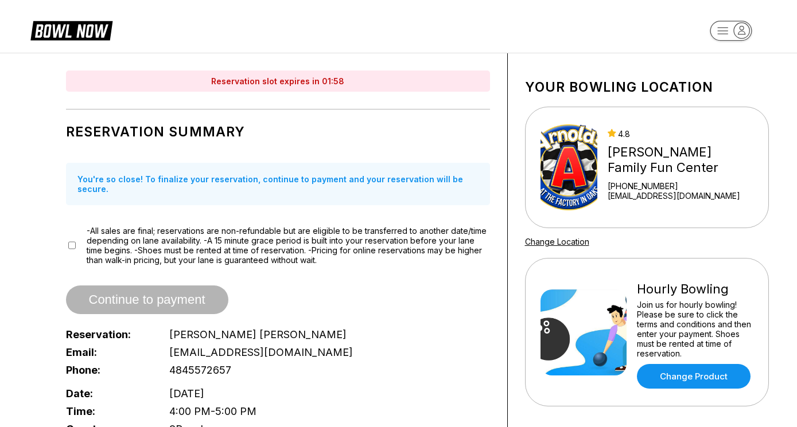
click at [726, 31] on rect "button" at bounding box center [730, 31] width 42 height 20
click at [711, 110] on div "Logout" at bounding box center [710, 109] width 39 height 20
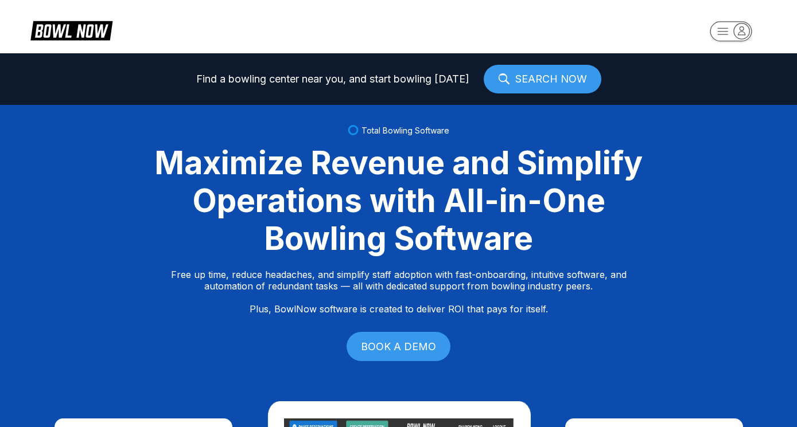
select select "**"
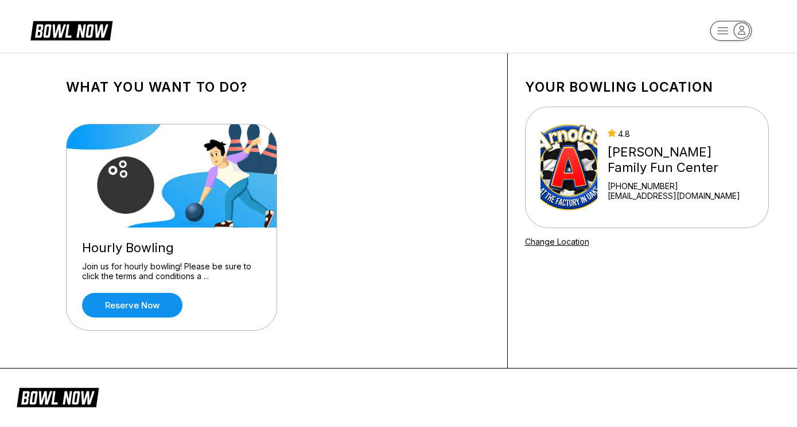
click at [142, 320] on div "Hourly Bowling Join us for hourly bowling! Please be sure to click the terms an…" at bounding box center [172, 279] width 210 height 103
click at [142, 308] on link "Reserve now" at bounding box center [132, 305] width 100 height 25
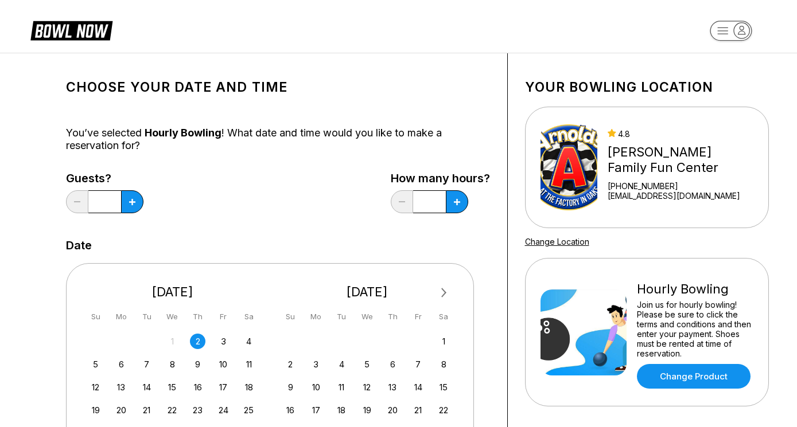
click at [135, 213] on div "Guests? *" at bounding box center [104, 195] width 77 height 47
click at [132, 205] on button at bounding box center [132, 201] width 22 height 23
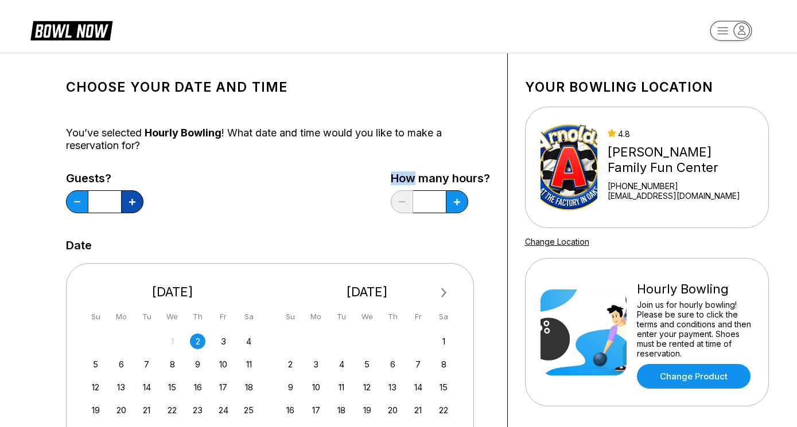
click at [132, 205] on button at bounding box center [132, 201] width 22 height 23
type input "*"
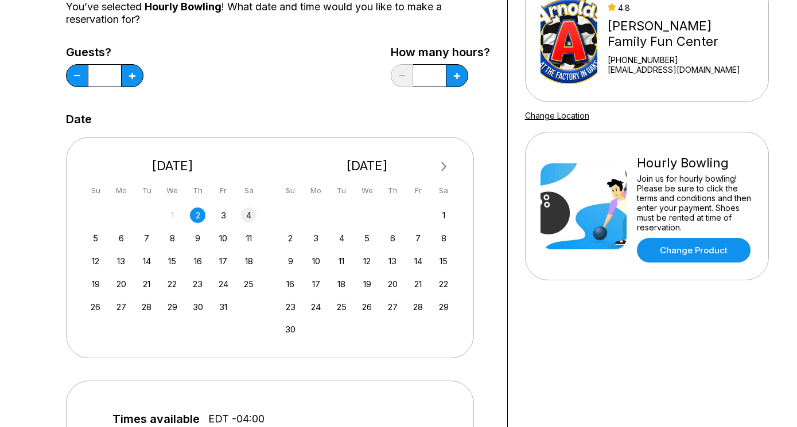
click at [252, 219] on div "4" at bounding box center [248, 215] width 15 height 15
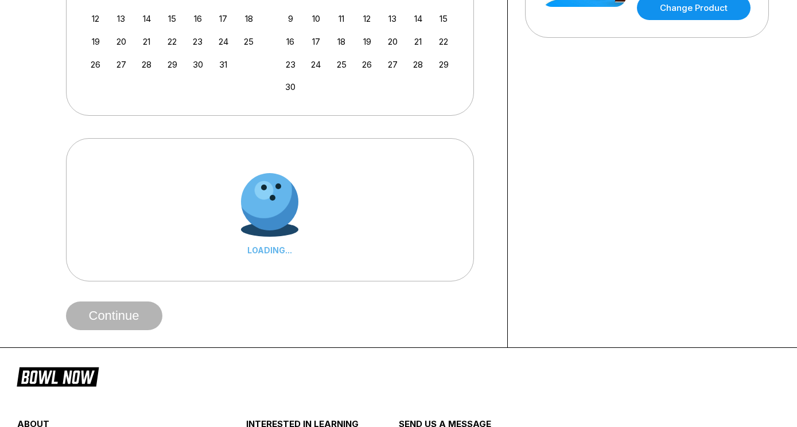
scroll to position [423, 0]
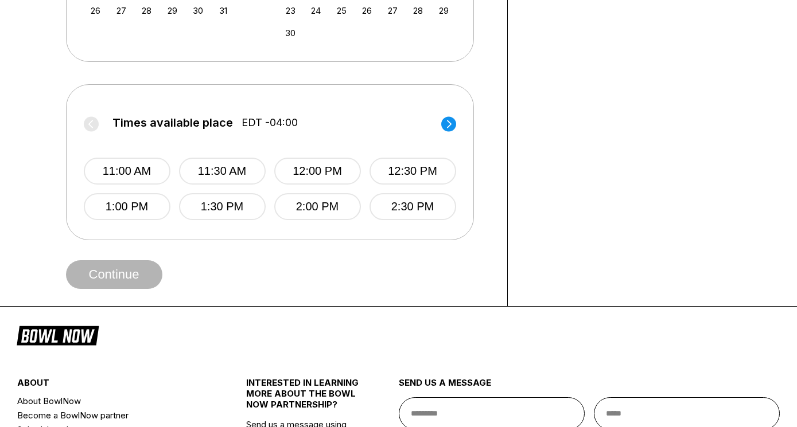
click at [449, 126] on icon at bounding box center [448, 124] width 5 height 8
click at [337, 166] on button "4:00 PM" at bounding box center [319, 171] width 87 height 27
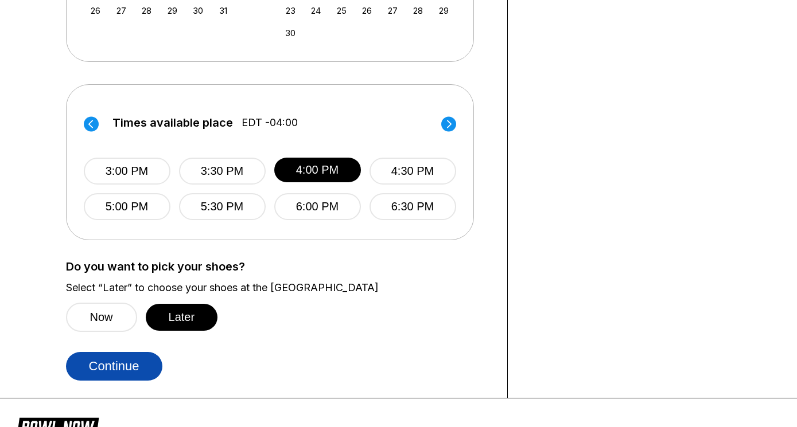
click at [126, 367] on button "Continue" at bounding box center [114, 366] width 96 height 29
select select "**"
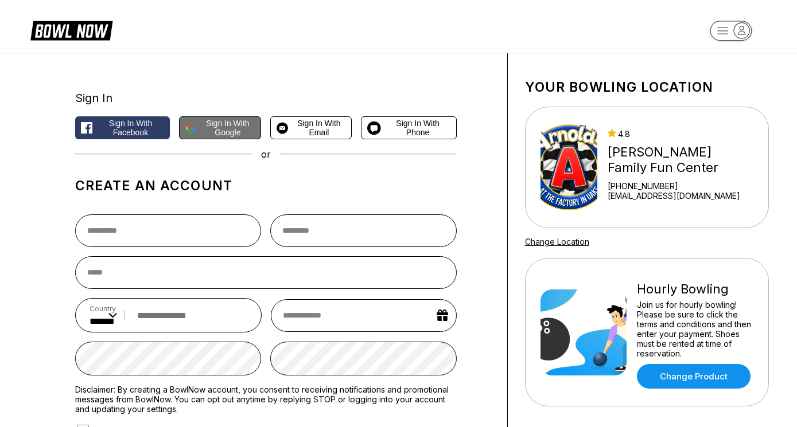
click at [230, 125] on span "Sign in with Google" at bounding box center [228, 128] width 54 height 18
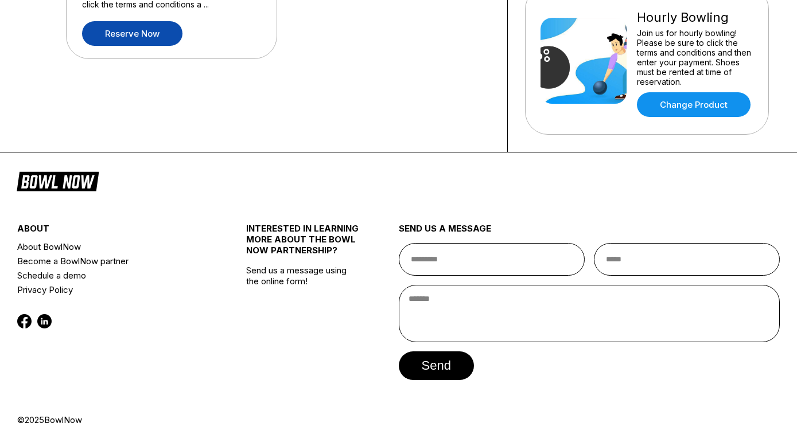
scroll to position [286, 0]
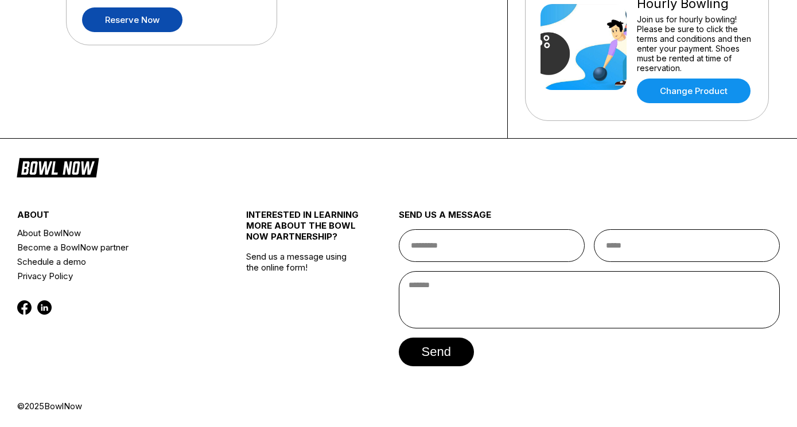
click at [158, 20] on link "Reserve now" at bounding box center [132, 19] width 100 height 25
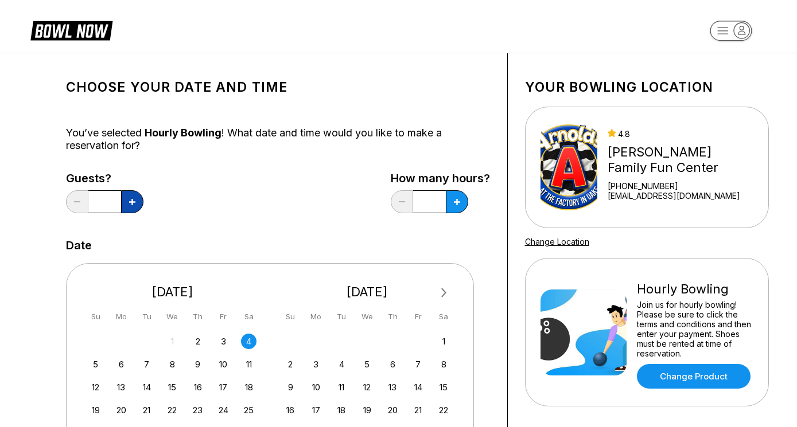
click at [124, 202] on button at bounding box center [132, 201] width 22 height 23
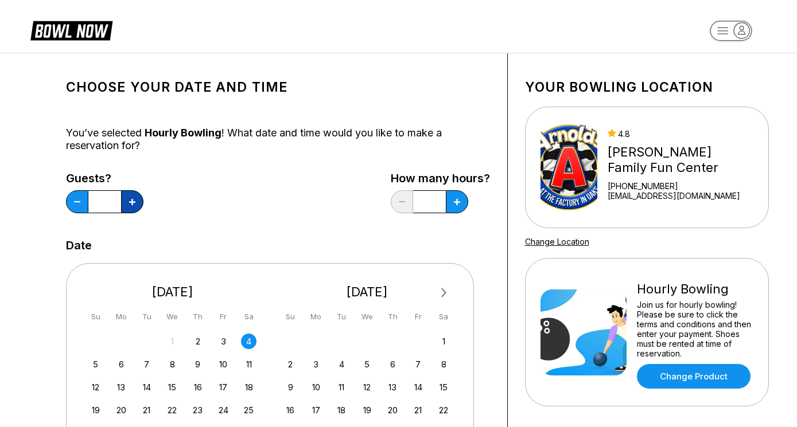
type input "*"
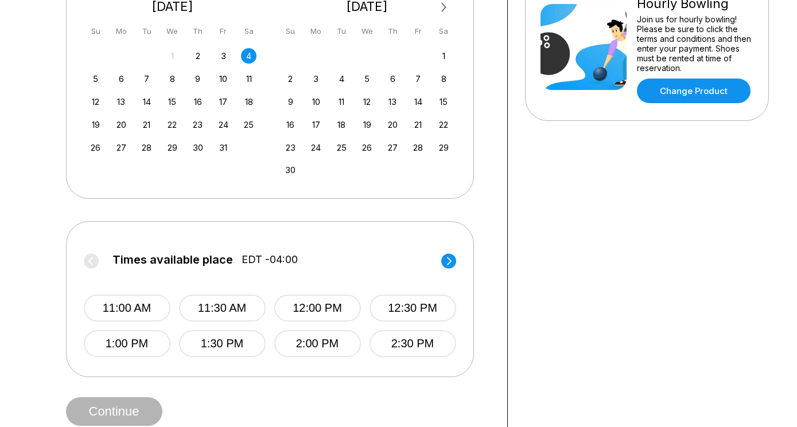
scroll to position [326, 0]
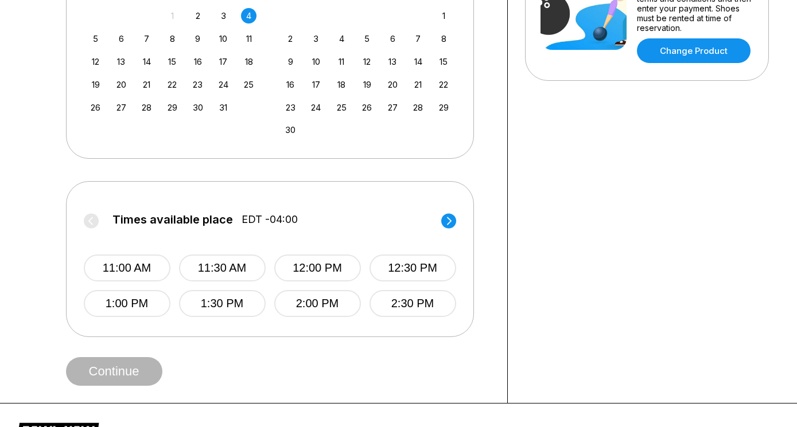
click at [451, 213] on icon at bounding box center [448, 220] width 15 height 15
click at [335, 262] on button "4:00 PM" at bounding box center [318, 268] width 87 height 27
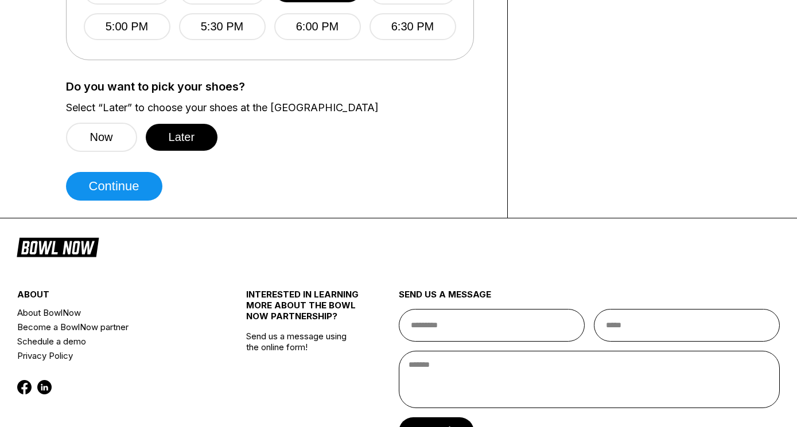
scroll to position [612, 0]
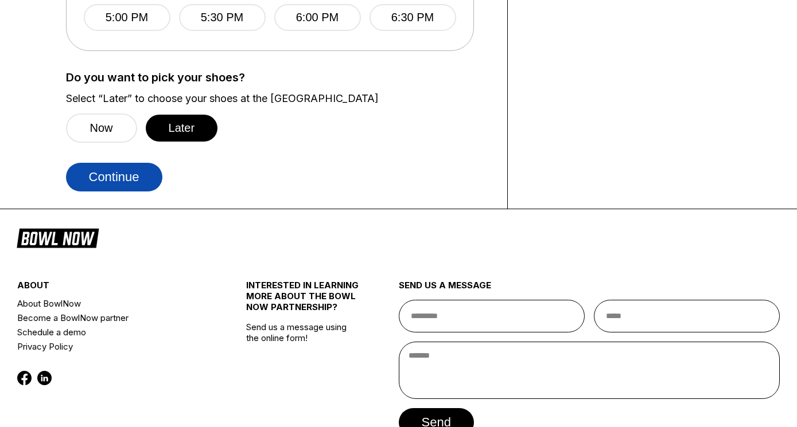
click at [145, 178] on button "Continue" at bounding box center [114, 177] width 96 height 29
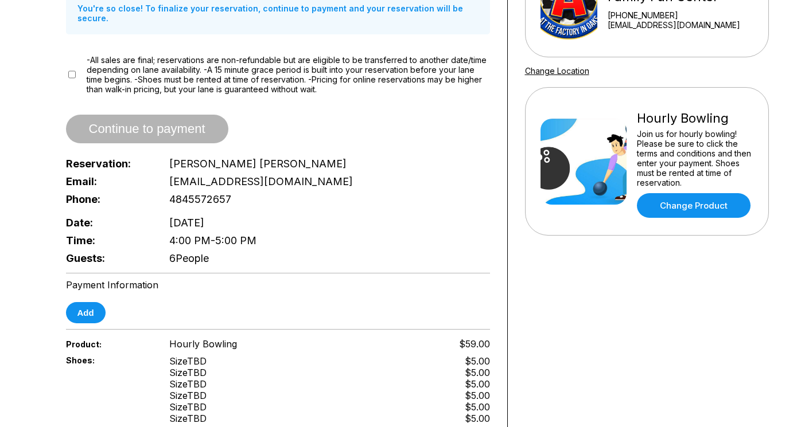
scroll to position [195, 0]
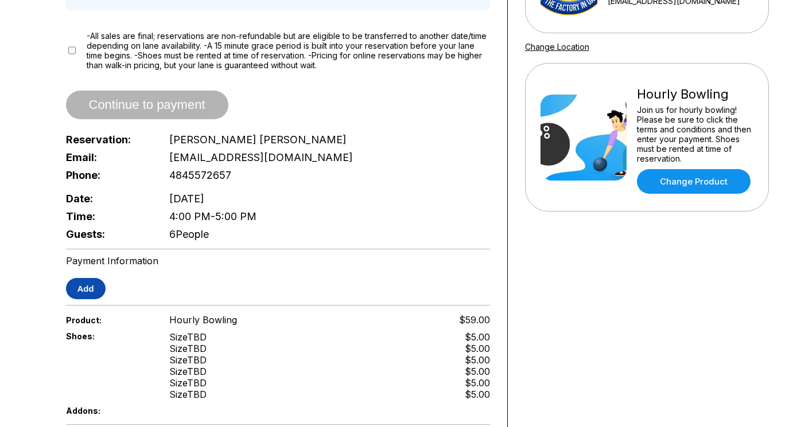
click at [91, 283] on button "Add" at bounding box center [86, 288] width 40 height 21
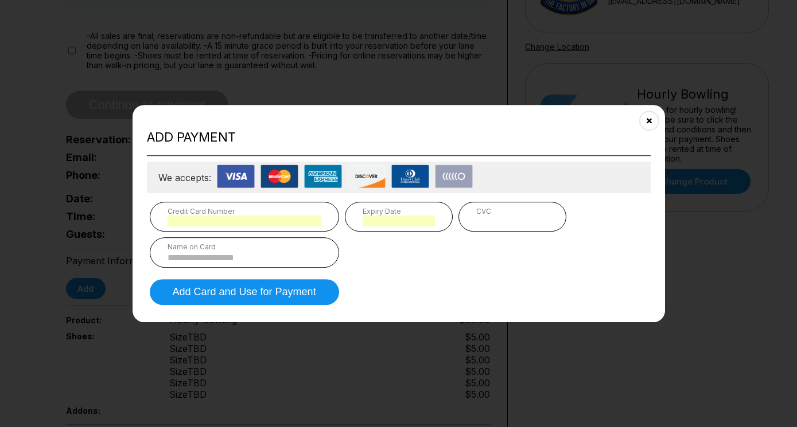
click at [470, 224] on div "CVC" at bounding box center [512, 217] width 108 height 30
click at [263, 253] on input at bounding box center [244, 258] width 154 height 10
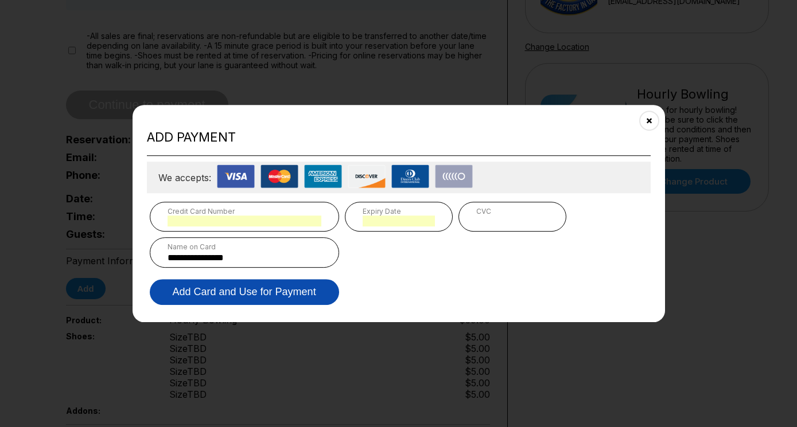
type input "**********"
click at [256, 288] on button "Add Card and Use for Payment" at bounding box center [244, 292] width 189 height 26
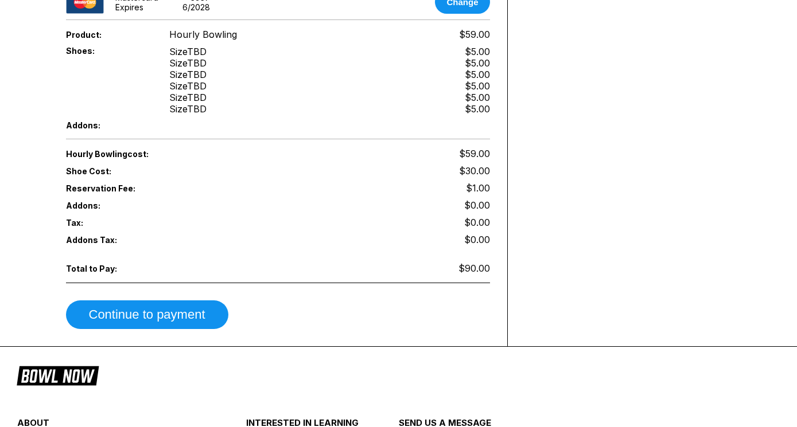
scroll to position [510, 0]
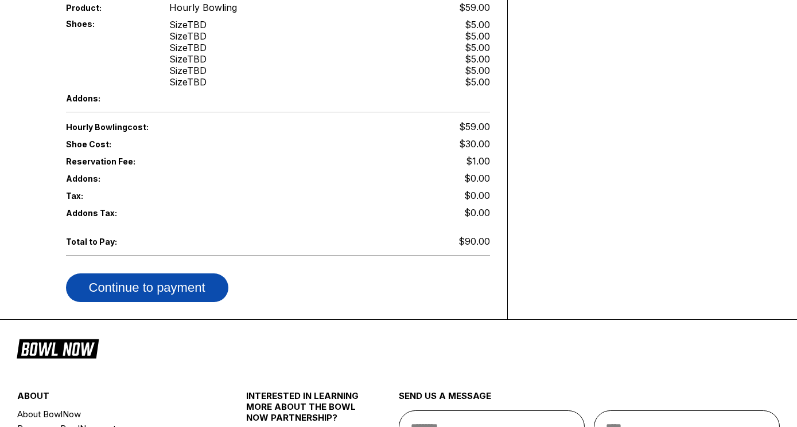
click at [155, 289] on button "Continue to payment" at bounding box center [147, 288] width 162 height 29
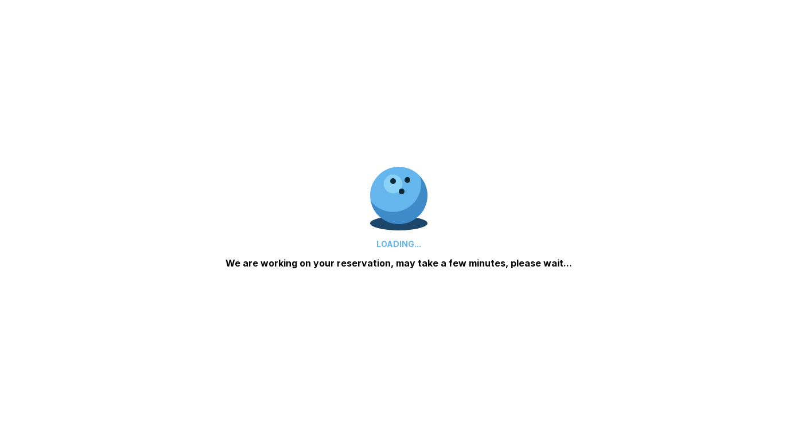
scroll to position [0, 0]
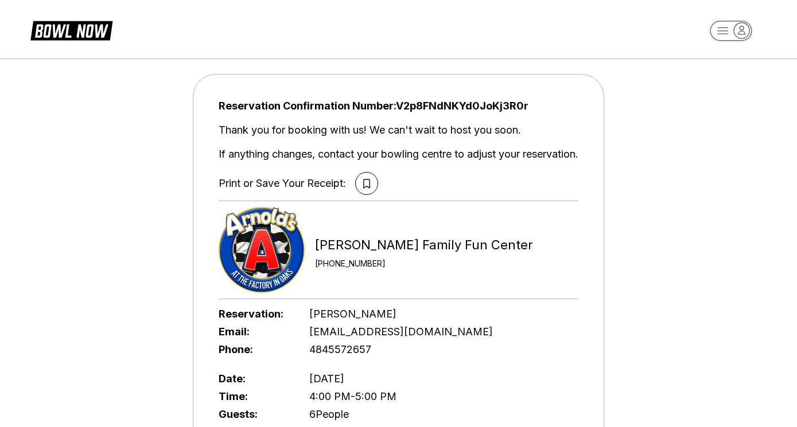
click at [527, 49] on header at bounding box center [398, 26] width 797 height 53
click at [364, 183] on icon at bounding box center [366, 184] width 7 height 10
